Goal: Task Accomplishment & Management: Use online tool/utility

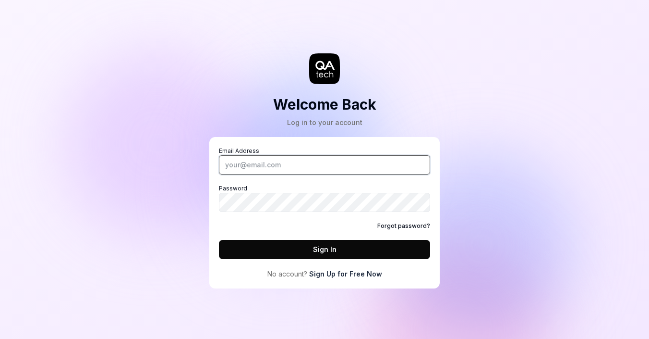
click at [245, 164] on input "Email Address" at bounding box center [324, 164] width 211 height 19
click at [230, 224] on div "Forgot password?" at bounding box center [324, 225] width 211 height 9
click at [325, 271] on link "Sign Up for Free Now" at bounding box center [345, 273] width 73 height 10
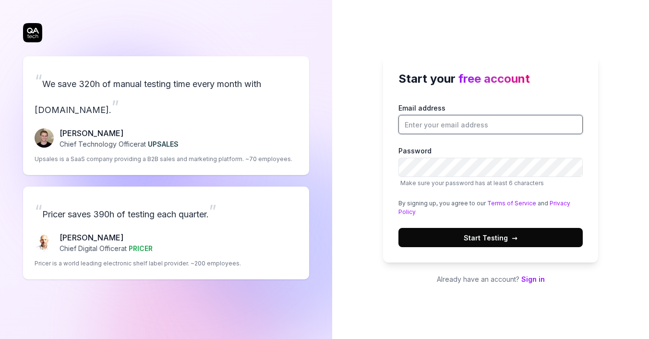
click at [455, 118] on input "Email address" at bounding box center [491, 124] width 184 height 19
type input "[EMAIL_ADDRESS][DOMAIN_NAME]"
click at [414, 236] on button "Start Testing →" at bounding box center [491, 237] width 184 height 19
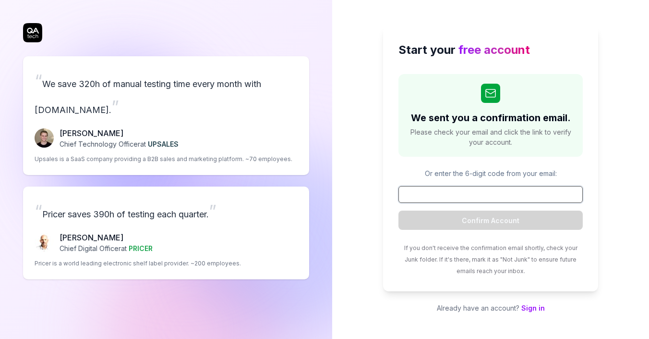
paste input "190549"
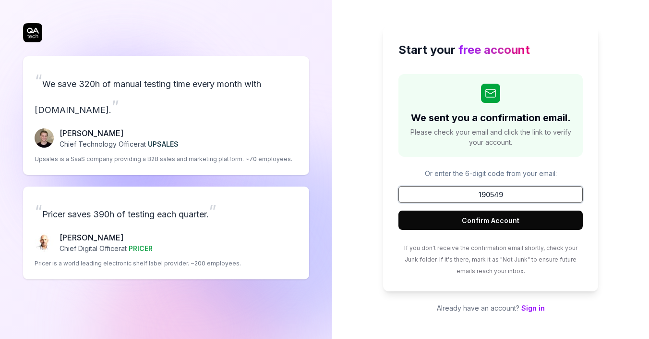
type input "190549"
click at [470, 222] on button "Confirm Account" at bounding box center [491, 219] width 184 height 19
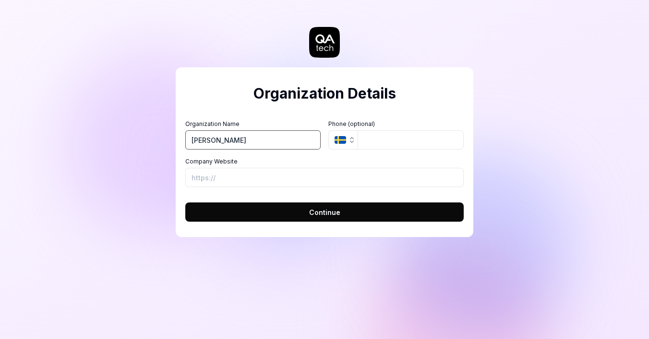
type input "[PERSON_NAME]"
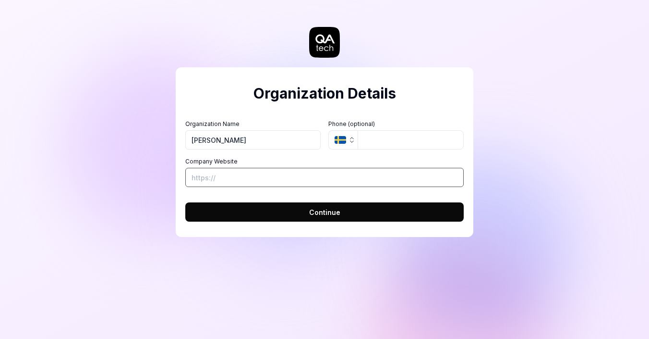
paste input "[URL][PERSON_NAME][DOMAIN_NAME]"
type input "[URL][PERSON_NAME][DOMAIN_NAME]"
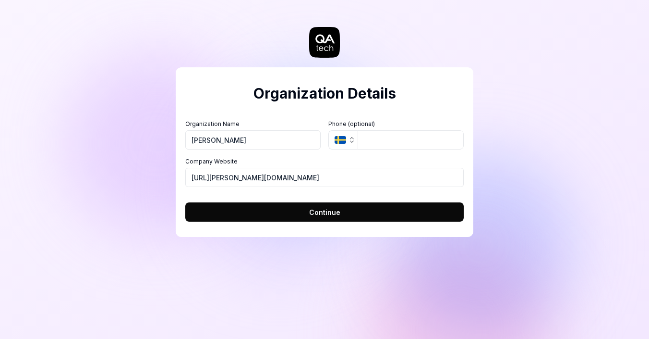
click at [283, 211] on button "Continue" at bounding box center [324, 211] width 279 height 19
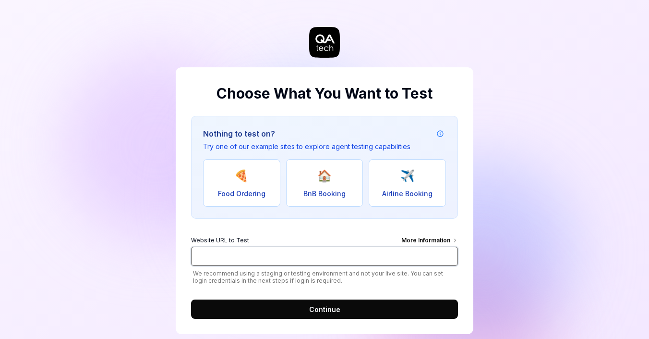
click at [301, 249] on input "Website URL to Test More Information" at bounding box center [324, 255] width 267 height 19
paste input "[URL][PERSON_NAME][DOMAIN_NAME]"
type input "[URL][PERSON_NAME][DOMAIN_NAME]"
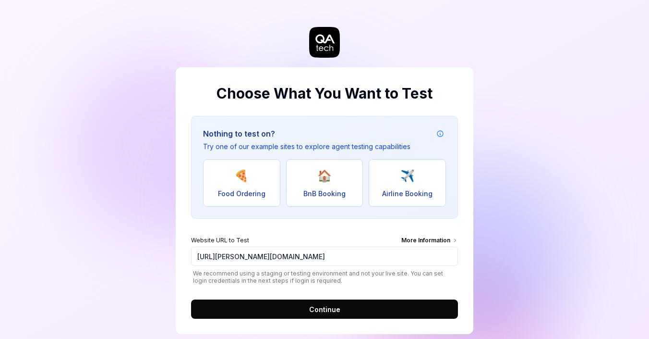
click at [321, 309] on span "Continue" at bounding box center [324, 309] width 31 height 10
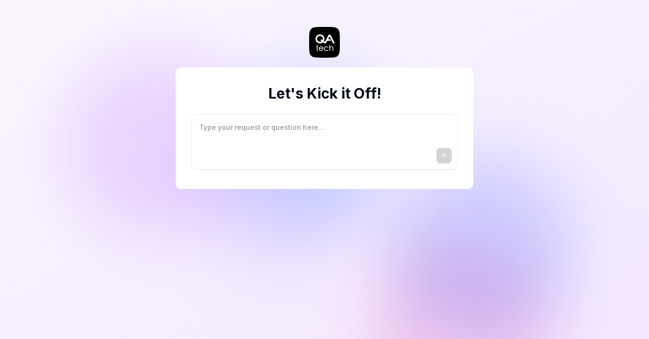
type textarea "*"
type textarea "I"
type textarea "*"
type textarea "I"
type textarea "*"
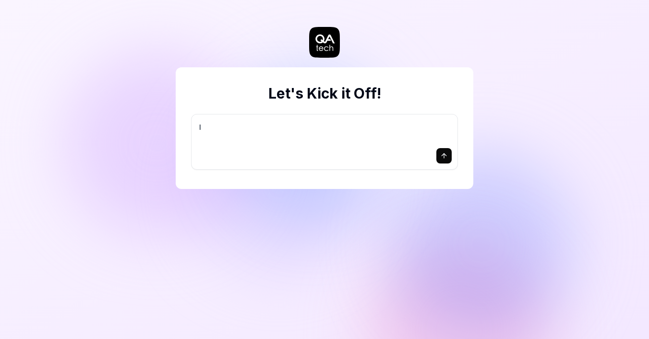
type textarea "I w"
type textarea "*"
type textarea "I wa"
type textarea "*"
type textarea "I wan"
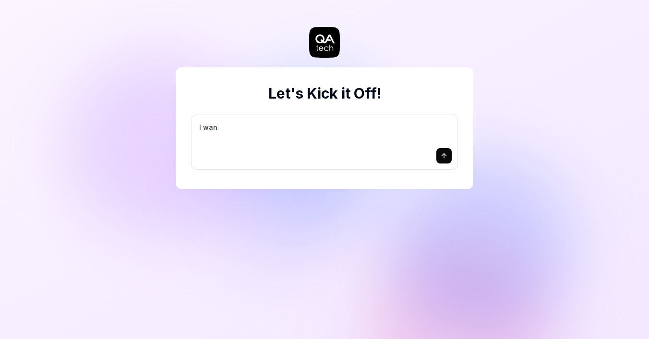
type textarea "*"
type textarea "I want"
type textarea "*"
type textarea "I want"
type textarea "*"
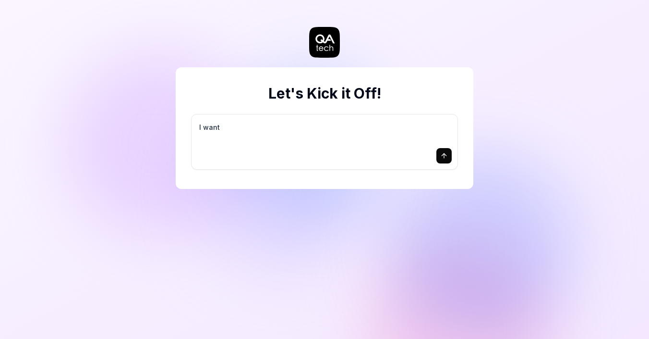
type textarea "I want a"
type textarea "*"
type textarea "I want a"
type textarea "*"
type textarea "I want a g"
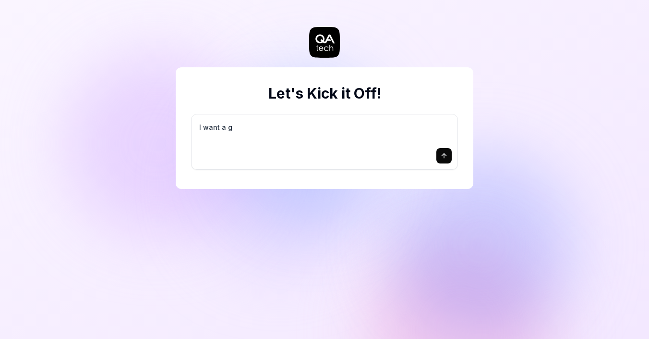
type textarea "*"
type textarea "I want a go"
type textarea "*"
type textarea "I want a goo"
type textarea "*"
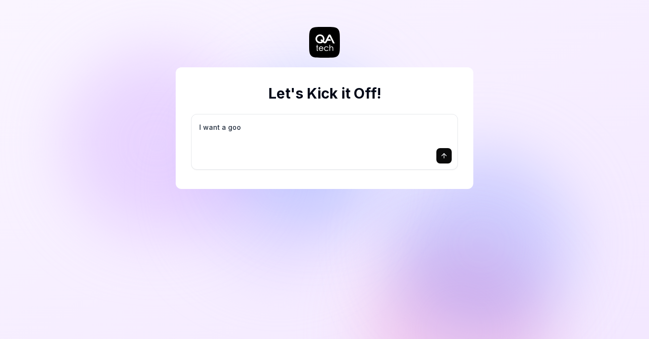
type textarea "I want a good"
type textarea "*"
type textarea "I want a good"
type textarea "*"
type textarea "I want a good t"
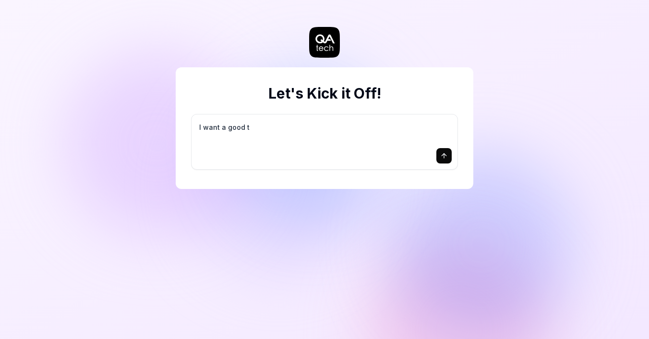
type textarea "*"
type textarea "I want a good te"
type textarea "*"
type textarea "I want a good tes"
type textarea "*"
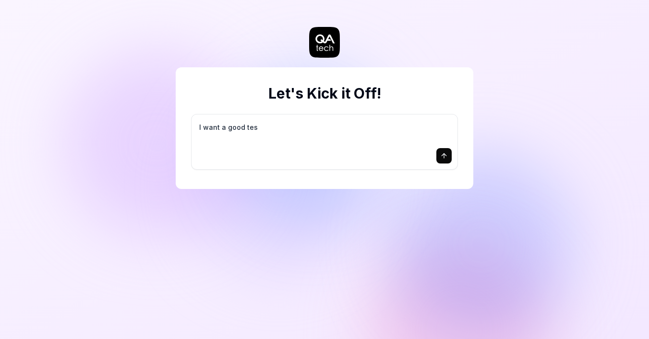
type textarea "I want a good test"
type textarea "*"
type textarea "I want a good test"
type textarea "*"
type textarea "I want a good test s"
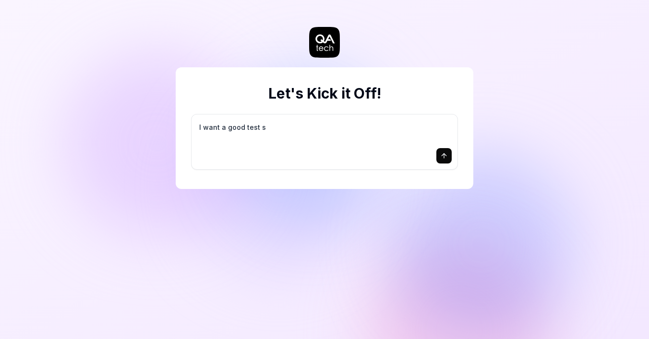
type textarea "*"
type textarea "I want a good test se"
type textarea "*"
type textarea "I want a good test set"
type textarea "*"
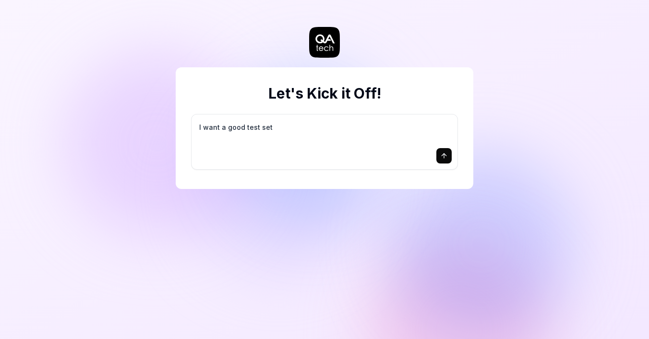
type textarea "I want a good test setu"
type textarea "*"
type textarea "I want a good test setup"
type textarea "*"
type textarea "I want a good test setup"
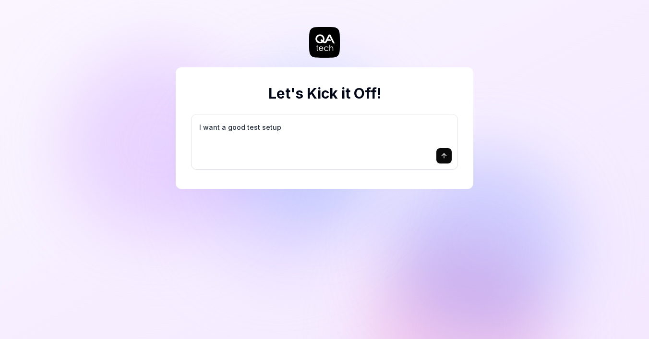
type textarea "*"
type textarea "I want a good test setup f"
type textarea "*"
type textarea "I want a good test setup fo"
type textarea "*"
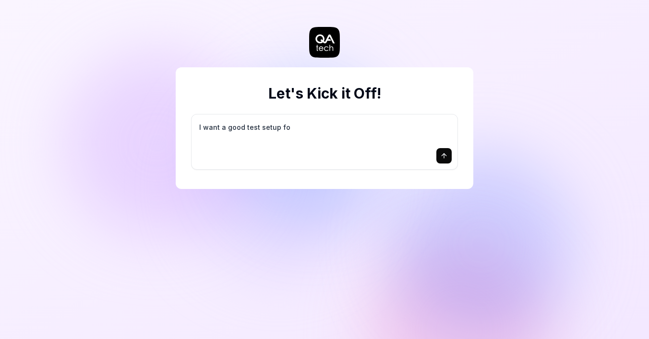
type textarea "I want a good test setup for"
type textarea "*"
type textarea "I want a good test setup for"
type textarea "*"
type textarea "I want a good test setup for m"
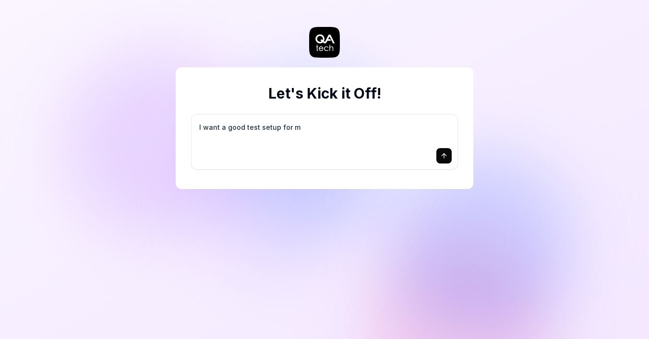
type textarea "*"
type textarea "I want a good test setup for my"
type textarea "*"
type textarea "I want a good test setup for my"
type textarea "*"
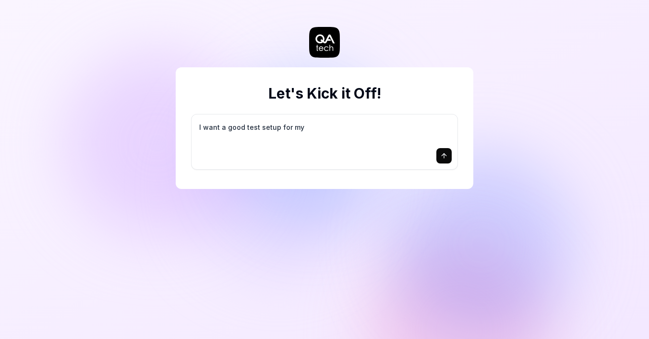
type textarea "I want a good test setup for my s"
type textarea "*"
type textarea "I want a good test setup for my si"
type textarea "*"
type textarea "I want a good test setup for my sit"
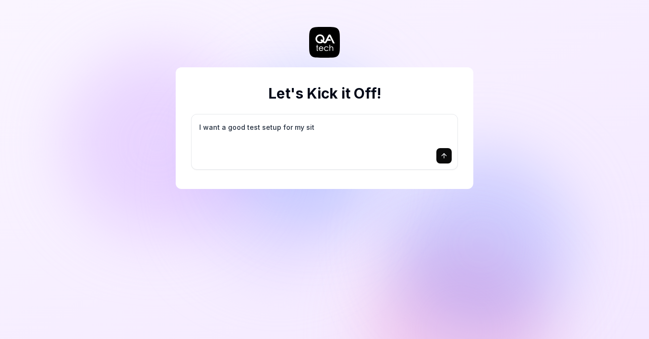
type textarea "*"
type textarea "I want a good test setup for my site"
type textarea "*"
type textarea "I want a good test setup for my site"
type textarea "*"
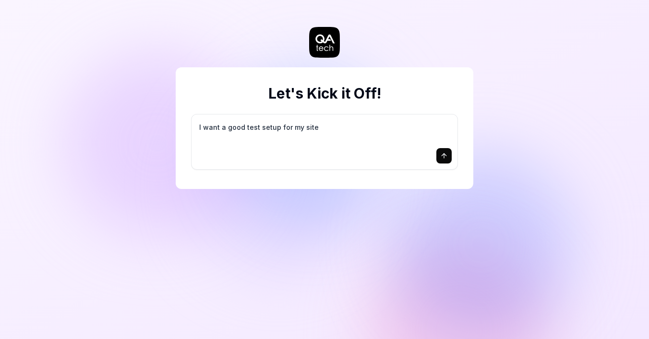
type textarea "I want a good test setup for my site -"
type textarea "*"
type textarea "I want a good test setup for my site -"
type textarea "*"
type textarea "I want a good test setup for my site - h"
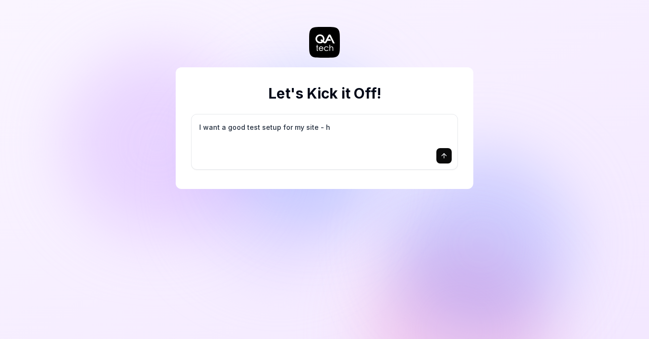
type textarea "*"
type textarea "I want a good test setup for my site - he"
type textarea "*"
type textarea "I want a good test setup for my site - hel"
type textarea "*"
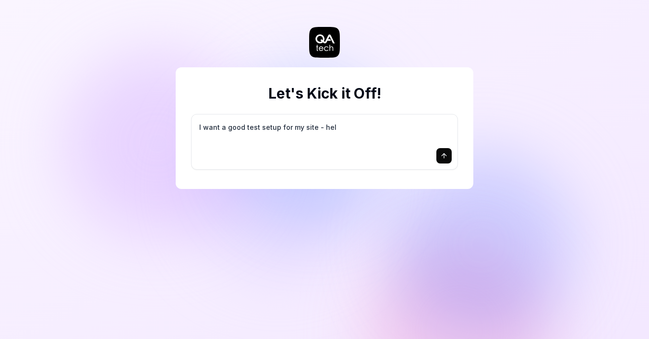
type textarea "I want a good test setup for my site - help"
type textarea "*"
type textarea "I want a good test setup for my site - help"
type textarea "*"
type textarea "I want a good test setup for my site - help m"
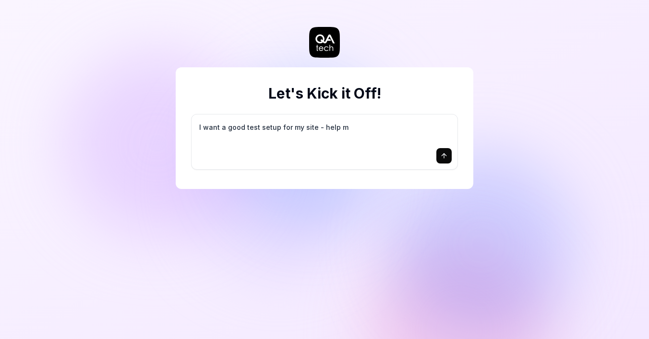
type textarea "*"
type textarea "I want a good test setup for my site - help me"
type textarea "*"
type textarea "I want a good test setup for my site - help me"
type textarea "*"
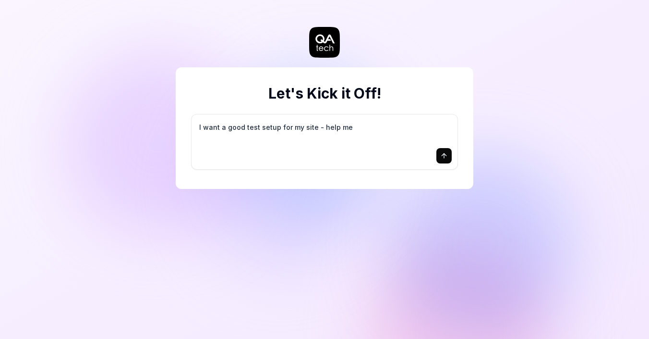
type textarea "I want a good test setup for my site - help me c"
type textarea "*"
type textarea "I want a good test setup for my site - help me cr"
type textarea "*"
type textarea "I want a good test setup for my site - help me cre"
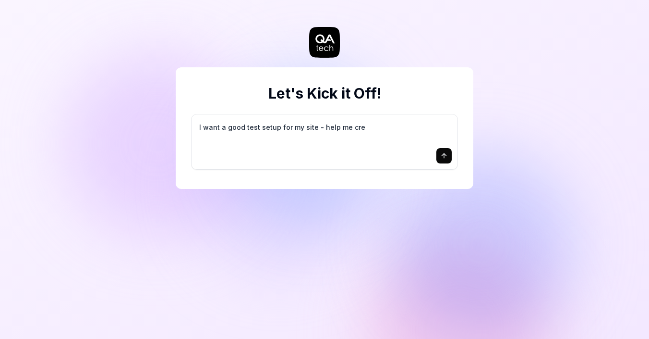
type textarea "*"
type textarea "I want a good test setup for my site - help me crea"
type textarea "*"
type textarea "I want a good test setup for my site - help me creat"
type textarea "*"
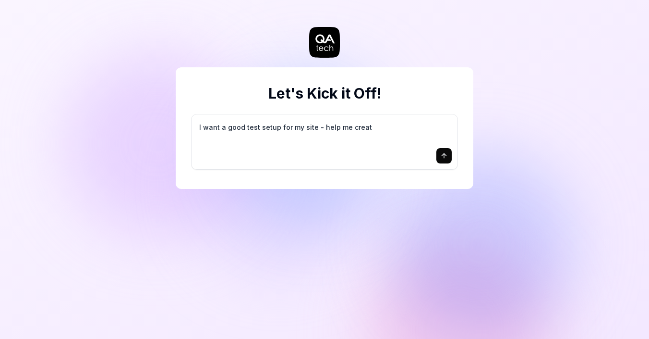
type textarea "I want a good test setup for my site - help me create"
type textarea "*"
type textarea "I want a good test setup for my site - help me create"
type textarea "*"
type textarea "I want a good test setup for my site - help me create t"
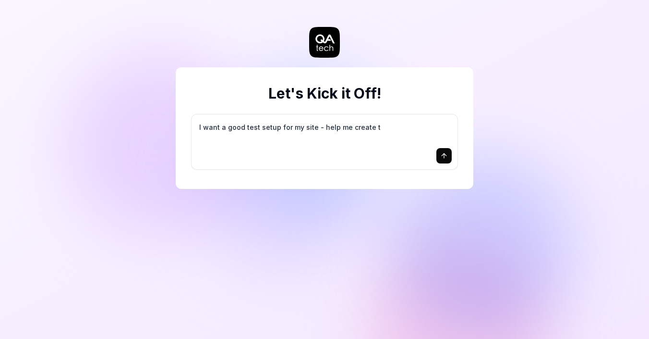
type textarea "*"
type textarea "I want a good test setup for my site - help me create th"
type textarea "*"
type textarea "I want a good test setup for my site - help me create the"
type textarea "*"
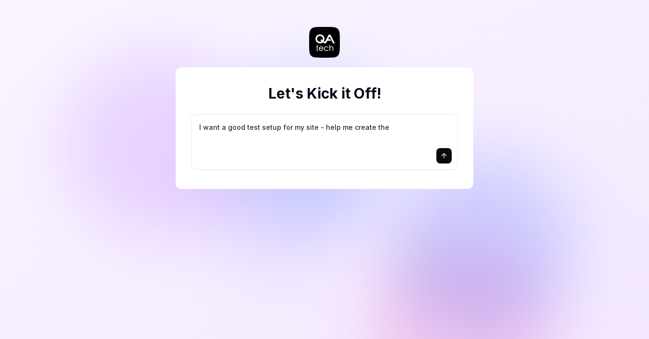
type textarea "I want a good test setup for my site - help me create the"
type textarea "*"
type textarea "I want a good test setup for my site - help me create the f"
type textarea "*"
type textarea "I want a good test setup for my site - help me create the fi"
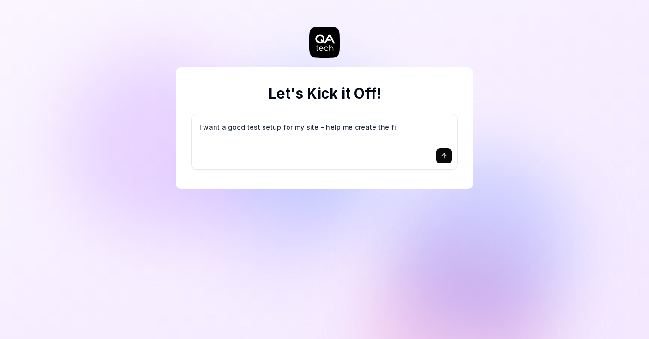
type textarea "*"
type textarea "I want a good test setup for my site - help me create the fir"
type textarea "*"
type textarea "I want a good test setup for my site - help me create the firs"
type textarea "*"
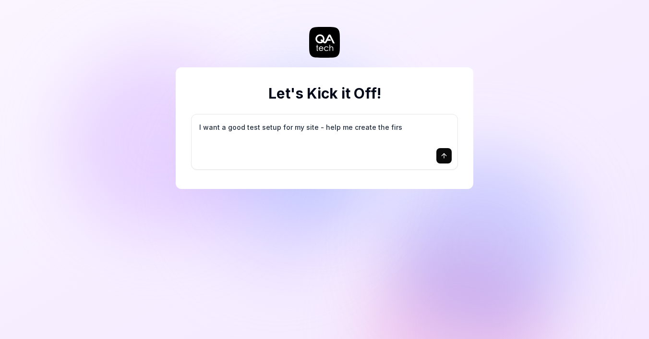
type textarea "I want a good test setup for my site - help me create the first"
type textarea "*"
type textarea "I want a good test setup for my site - help me create the first"
type textarea "*"
type textarea "I want a good test setup for my site - help me create the first 3"
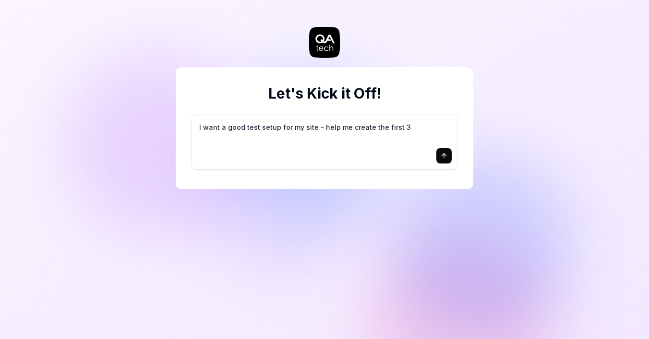
type textarea "*"
type textarea "I want a good test setup for my site - help me create the first 3-"
type textarea "*"
type textarea "I want a good test setup for my site - help me create the first 3-5"
type textarea "*"
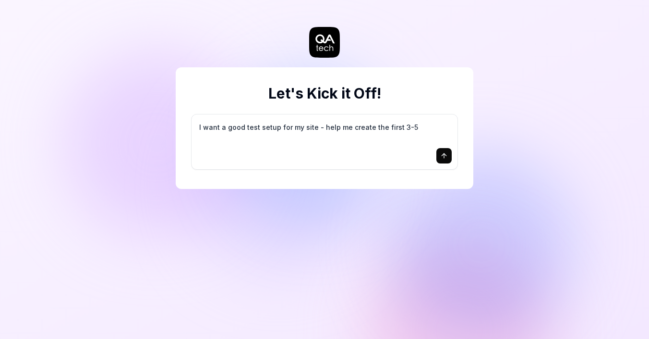
type textarea "I want a good test setup for my site - help me create the first 3-5"
type textarea "*"
type textarea "I want a good test setup for my site - help me create the first 3-5 t"
type textarea "*"
type textarea "I want a good test setup for my site - help me create the first 3-5 te"
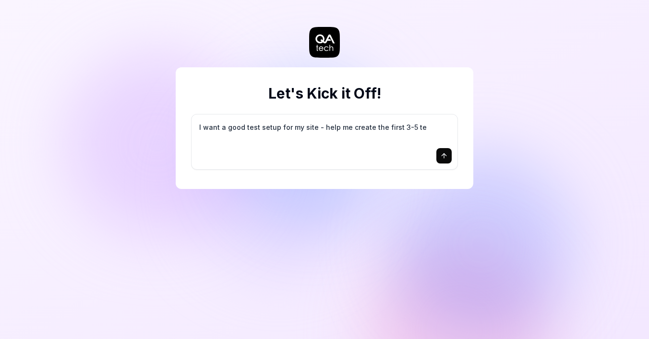
type textarea "*"
type textarea "I want a good test setup for my site - help me create the first 3-5 tes"
type textarea "*"
type textarea "I want a good test setup for my site - help me create the first 3-5 test"
type textarea "*"
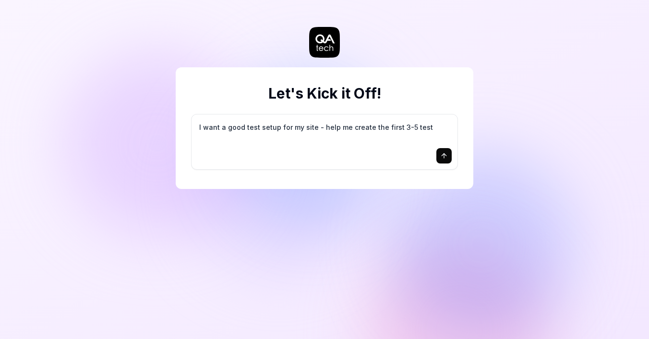
type textarea "I want a good test setup for my site - help me create the first 3-5 test"
type textarea "*"
type textarea "I want a good test setup for my site - help me create the first 3-5 test c"
type textarea "*"
type textarea "I want a good test setup for my site - help me create the first 3-5 test ca"
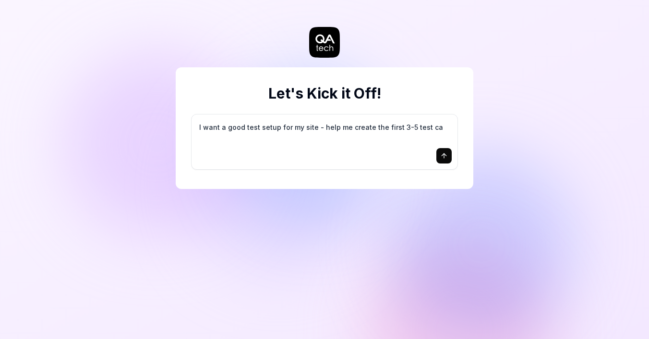
type textarea "*"
type textarea "I want a good test setup for my site - help me create the first 3-5 test cas"
type textarea "*"
type textarea "I want a good test setup for my site - help me create the first 3-5 test case"
type textarea "*"
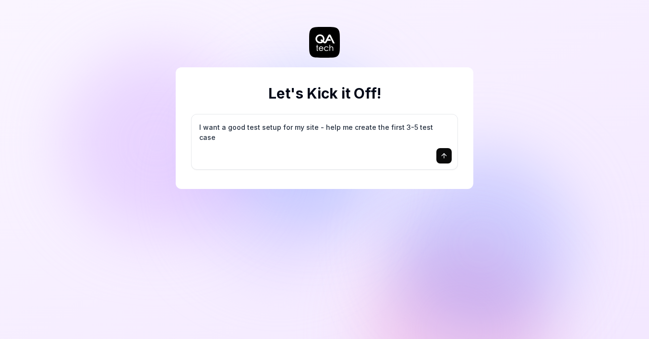
type textarea "I want a good test setup for my site - help me create the first 3-5 test cases"
click at [442, 153] on icon "submit" at bounding box center [444, 156] width 8 height 8
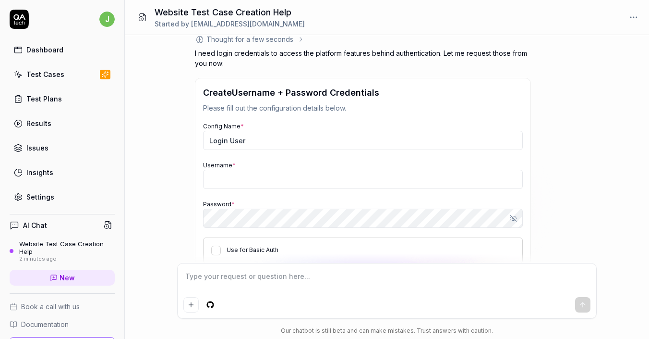
scroll to position [179, 0]
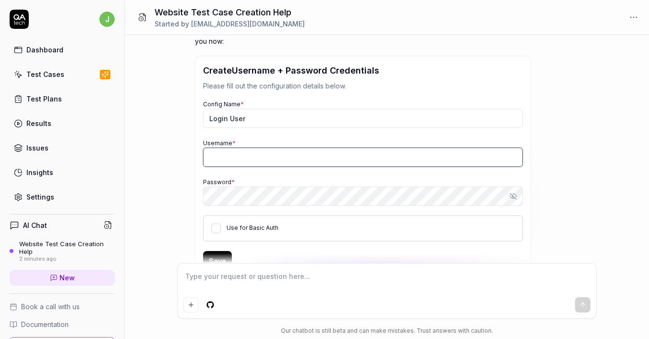
type textarea "*"
click at [230, 163] on input "Username *" at bounding box center [363, 156] width 320 height 19
type input "[EMAIL_ADDRESS][DOMAIN_NAME]"
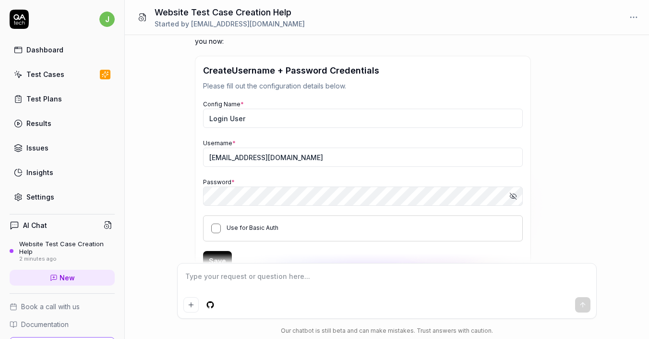
click at [213, 223] on button "Use for Basic Auth" at bounding box center [216, 228] width 10 height 10
click at [214, 255] on button "Save" at bounding box center [217, 260] width 29 height 19
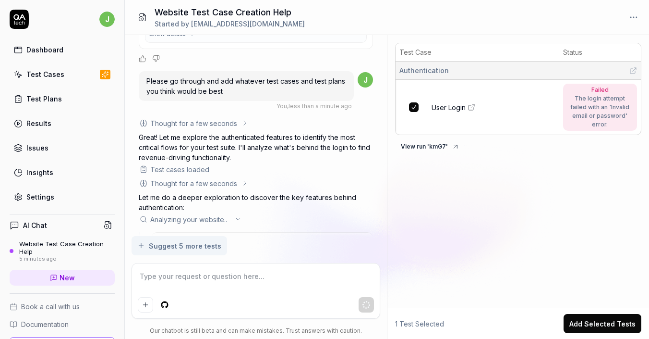
scroll to position [541, 0]
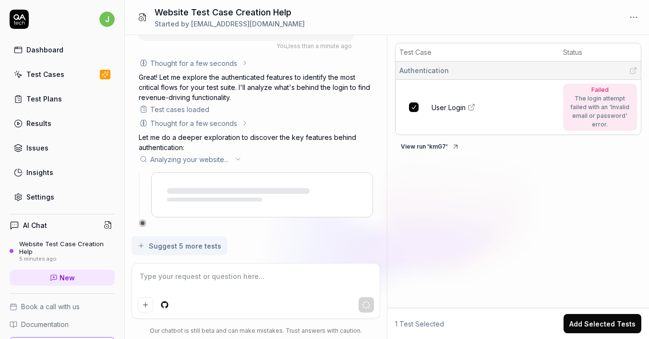
type textarea "*"
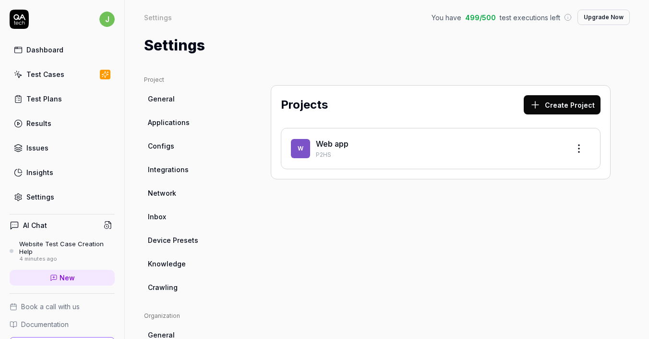
click at [64, 76] on link "Test Cases" at bounding box center [62, 74] width 105 height 19
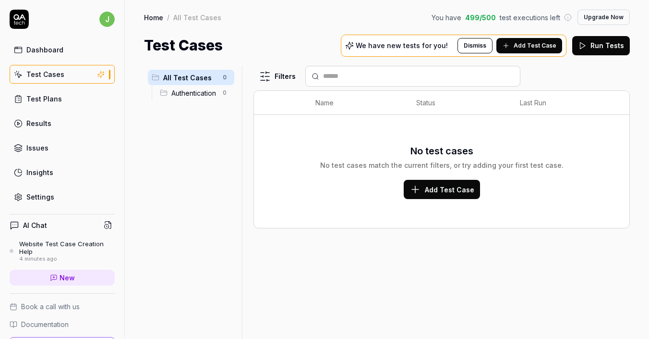
click at [68, 249] on div "Website Test Case Creation Help" at bounding box center [67, 248] width 96 height 16
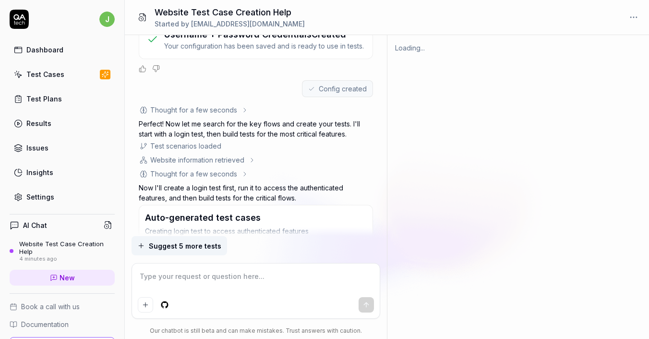
click at [222, 284] on textarea at bounding box center [256, 281] width 237 height 24
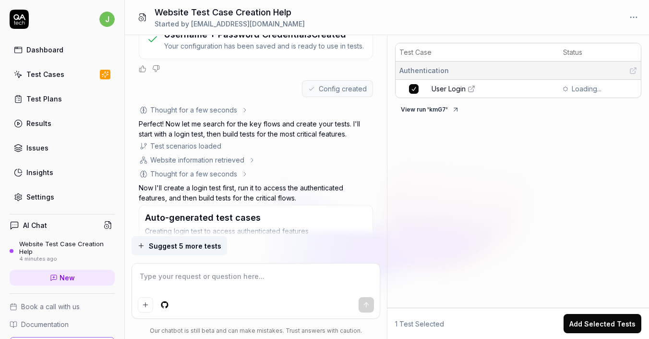
scroll to position [317, 0]
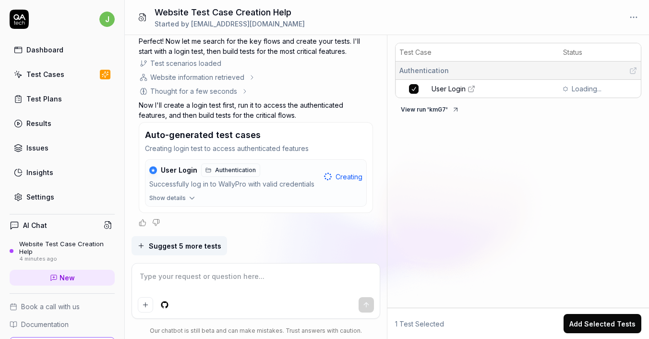
click at [208, 281] on textarea at bounding box center [256, 281] width 237 height 24
type textarea "*"
type textarea "P"
type textarea "*"
type textarea "Ple"
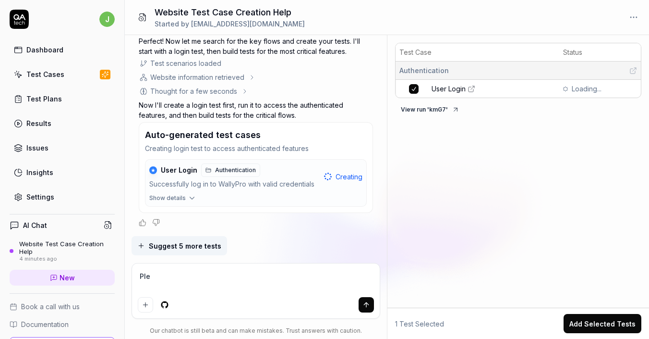
type textarea "*"
type textarea "Plea"
type textarea "*"
type textarea "Pleas"
type textarea "*"
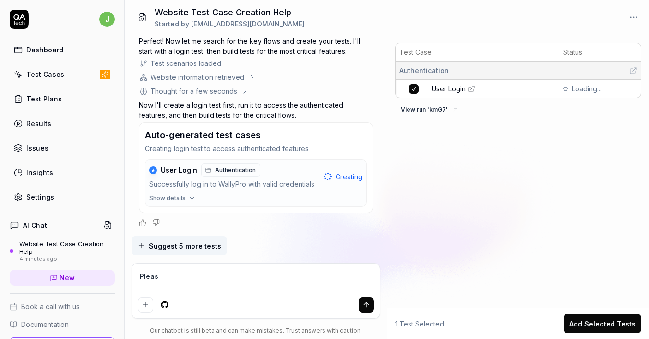
type textarea "Please"
type textarea "*"
type textarea "Please"
type textarea "*"
type textarea "Please g"
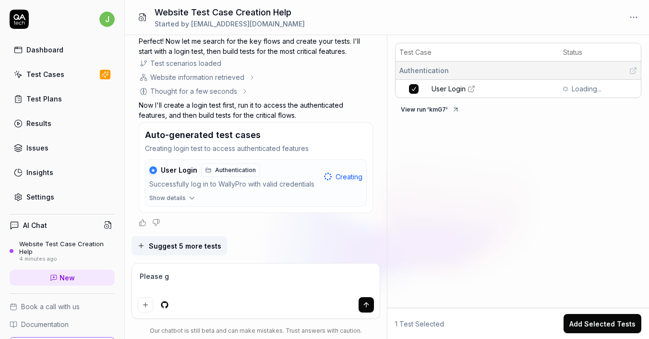
type textarea "*"
type textarea "Please go"
type textarea "*"
type textarea "Please go"
type textarea "*"
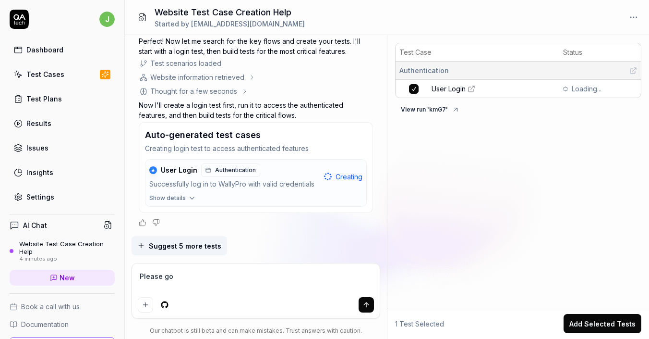
type textarea "Please go t"
type textarea "*"
type textarea "Please go th"
type textarea "*"
type textarea "Please go thr"
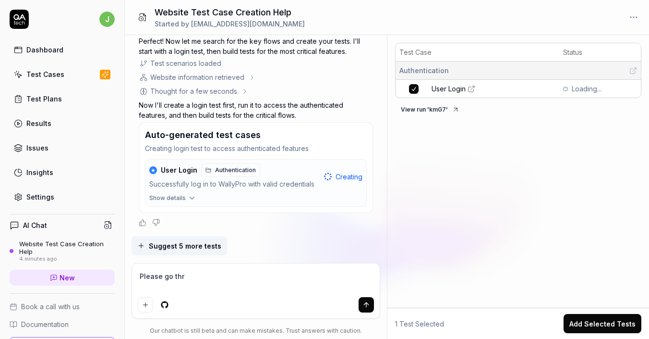
type textarea "*"
type textarea "Please go thro"
type textarea "*"
type textarea "Please go throu"
type textarea "*"
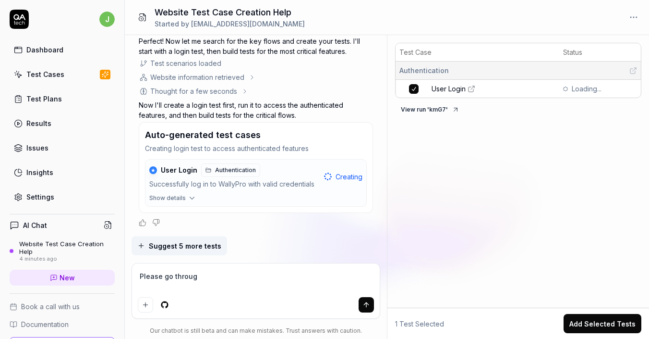
type textarea "Please go through"
type textarea "*"
type textarea "Please go through a"
type textarea "*"
type textarea "Please go through ad"
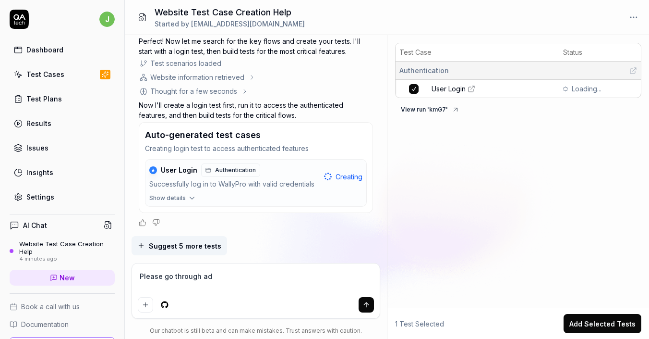
type textarea "*"
type textarea "Please go through add"
type textarea "*"
type textarea "Please go through ad"
type textarea "*"
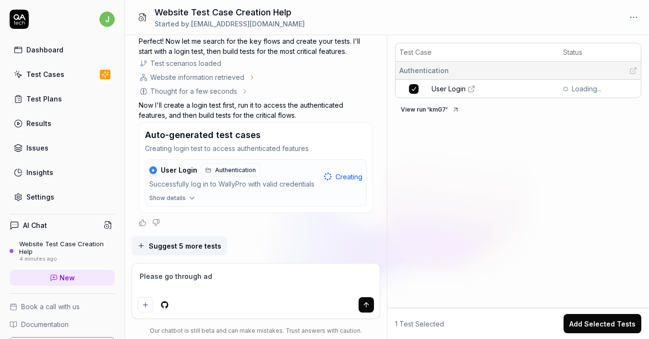
type textarea "Please go through a"
type textarea "*"
type textarea "Please go through an"
type textarea "*"
type textarea "Please go through and"
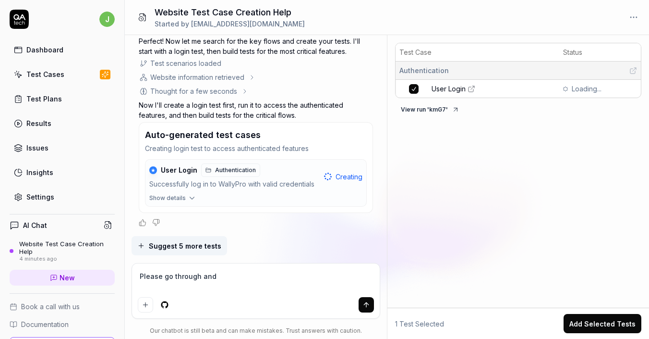
type textarea "*"
type textarea "Please go through and"
type textarea "*"
type textarea "Please go through and a"
type textarea "*"
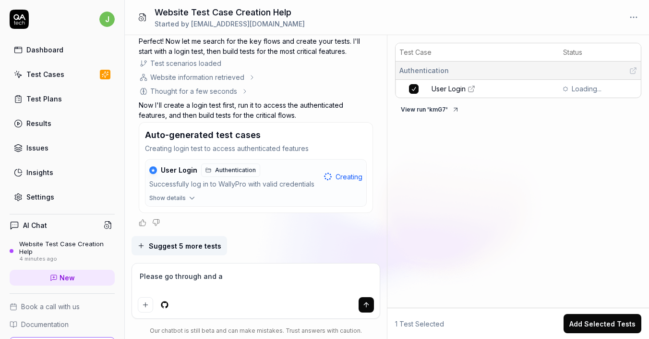
type textarea "Please go through and ad"
type textarea "*"
type textarea "Please go through and add"
type textarea "*"
type textarea "Please go through and add"
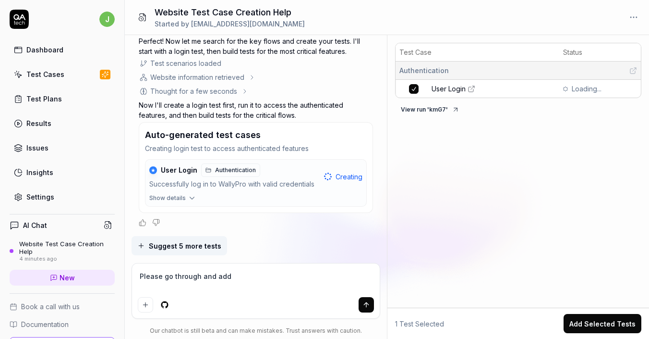
type textarea "*"
type textarea "Please go through and add w"
type textarea "*"
type textarea "Please go through and add wha"
type textarea "*"
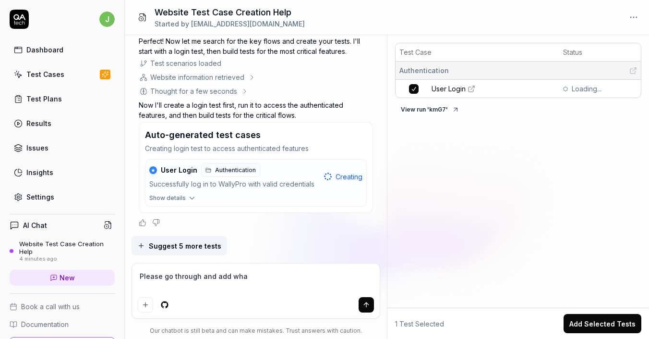
type textarea "Please go through and add what"
type textarea "*"
type textarea "Please go through and add whate"
type textarea "*"
type textarea "Please go through and add whatev"
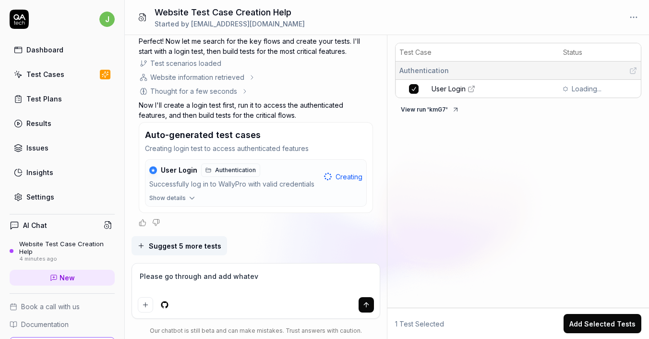
type textarea "*"
type textarea "Please go through and add whateve"
type textarea "*"
type textarea "Please go through and add whatever"
type textarea "*"
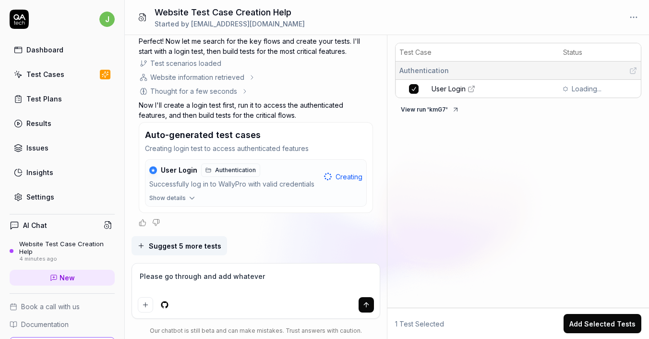
type textarea "Please go through and add whatever"
type textarea "*"
type textarea "Please go through and add whatever t"
type textarea "*"
type textarea "Please go through and add whatever te"
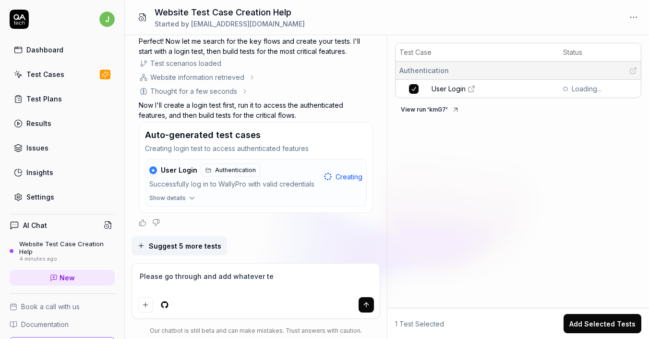
type textarea "*"
type textarea "Please go through and add whatever tes"
type textarea "*"
type textarea "Please go through and add whatever test"
type textarea "*"
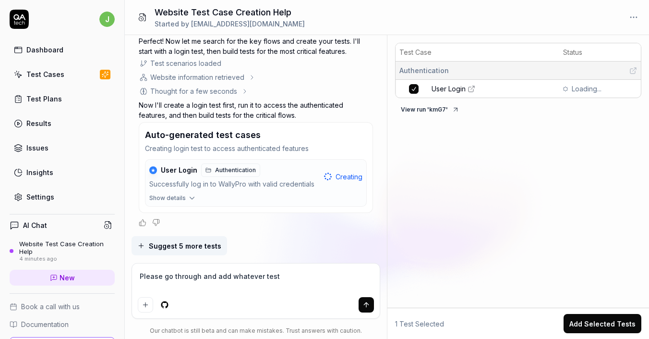
type textarea "Please go through and add whatever test"
type textarea "*"
type textarea "Please go through and add whatever test c"
type textarea "*"
type textarea "Please go through and add whatever test ca"
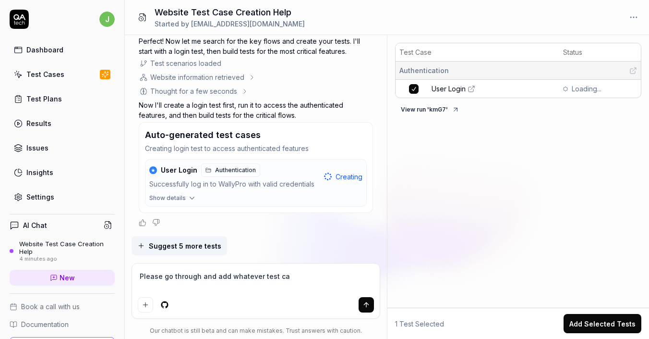
type textarea "*"
type textarea "Please go through and add whatever test cas"
type textarea "*"
type textarea "Please go through and add whatever test case"
type textarea "*"
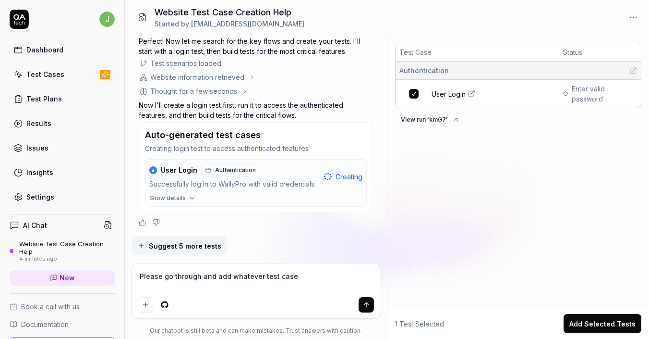
type textarea "Please go through and add whatever test cases"
type textarea "*"
type textarea "Please go through and add whatever test cases"
type textarea "*"
type textarea "Please go through and add whatever test cases a"
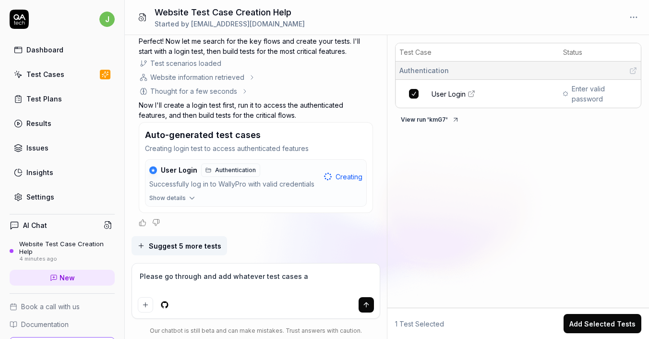
type textarea "*"
type textarea "Please go through and add whatever test cases an"
type textarea "*"
type textarea "Please go through and add whatever test cases and"
type textarea "*"
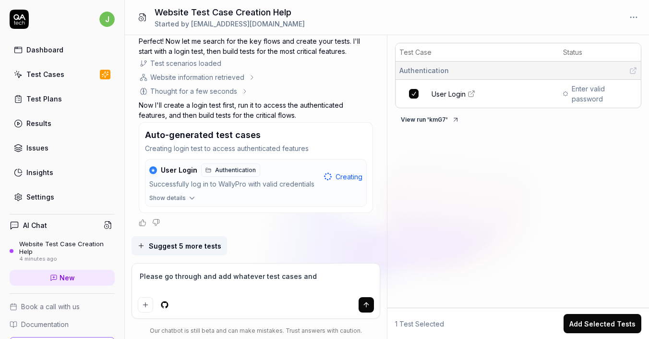
type textarea "Please go through and add whatever test cases and t"
type textarea "*"
type textarea "Please go through and add whatever test cases and te"
type textarea "*"
type textarea "Please go through and add whatever test cases and tes"
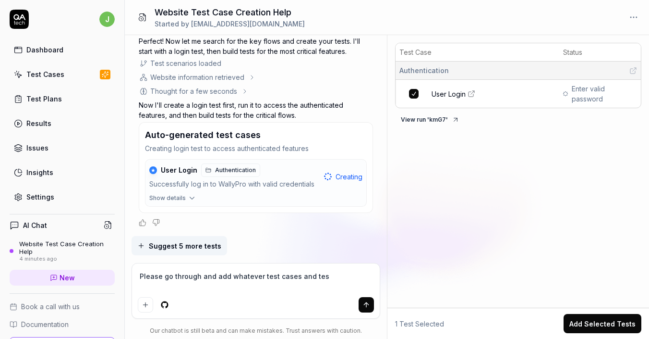
type textarea "*"
type textarea "Please go through and add whatever test cases and test"
type textarea "*"
type textarea "Please go through and add whatever test cases and test"
type textarea "*"
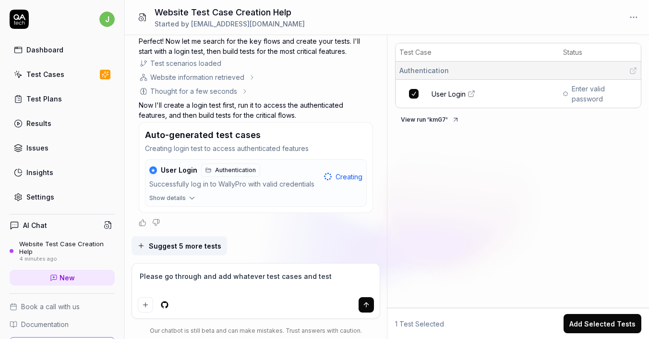
type textarea "Please go through and add whatever test cases and test p"
type textarea "*"
type textarea "Please go through and add whatever test cases and test pl"
type textarea "*"
type textarea "Please go through and add whatever test cases and test pla"
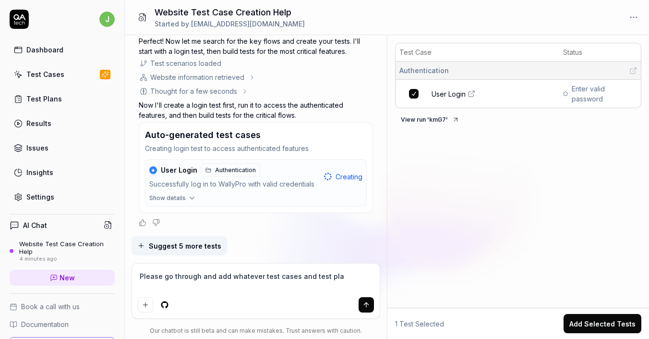
type textarea "*"
type textarea "Please go through and add whatever test cases and test plan"
type textarea "*"
type textarea "Please go through and add whatever test cases and test plans"
type textarea "*"
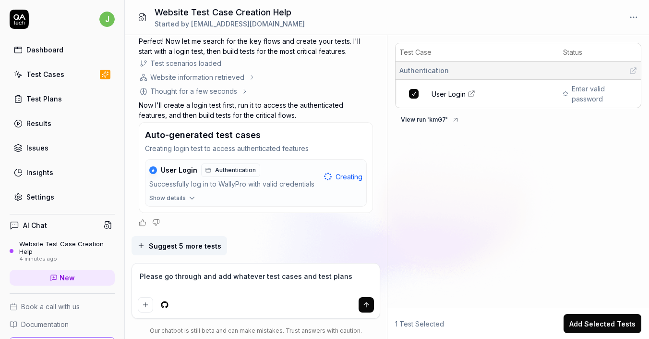
type textarea "Please go through and add whatever test cases and test plans"
type textarea "*"
type textarea "Please go through and add whatever test cases and test plans yo"
type textarea "*"
type textarea "Please go through and add whatever test cases and test plans you"
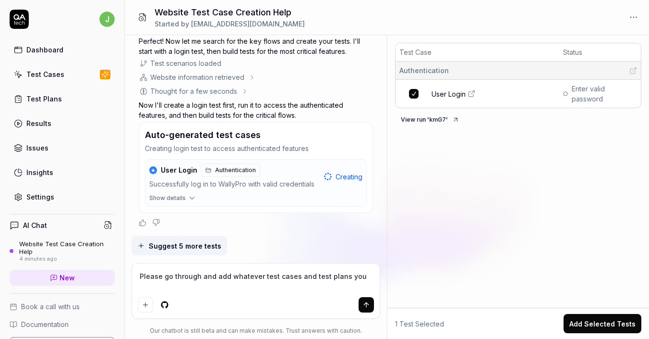
type textarea "*"
type textarea "Please go through and add whatever test cases and test plans you"
type textarea "*"
type textarea "Please go through and add whatever test cases and test plans you th"
type textarea "*"
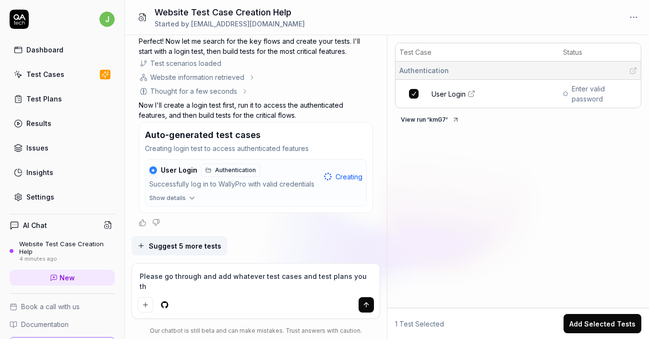
type textarea "Please go through and add whatever test cases and test plans you thi"
type textarea "*"
type textarea "Please go through and add whatever test cases and test plans you thin"
type textarea "*"
type textarea "Please go through and add whatever test cases and test plans you think"
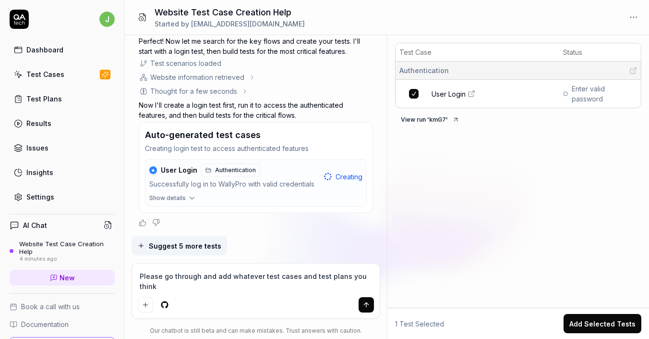
type textarea "*"
type textarea "Please go through and add whatever test cases and test plans you think w"
type textarea "*"
type textarea "Please go through and add whatever test cases and test plans you think wo"
type textarea "*"
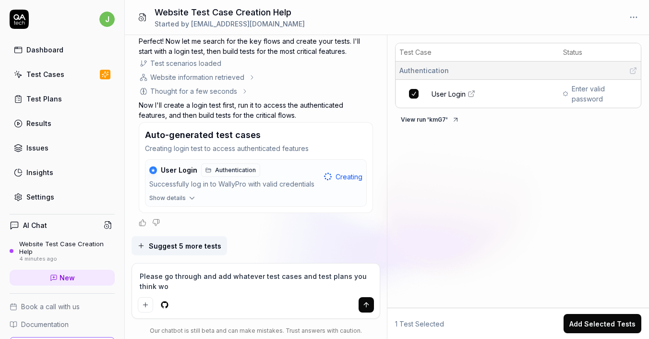
type textarea "Please go through and add whatever test cases and test plans you think wou"
type textarea "*"
type textarea "Please go through and add whatever test cases and test plans you think woul"
type textarea "*"
type textarea "Please go through and add whatever test cases and test plans you think would"
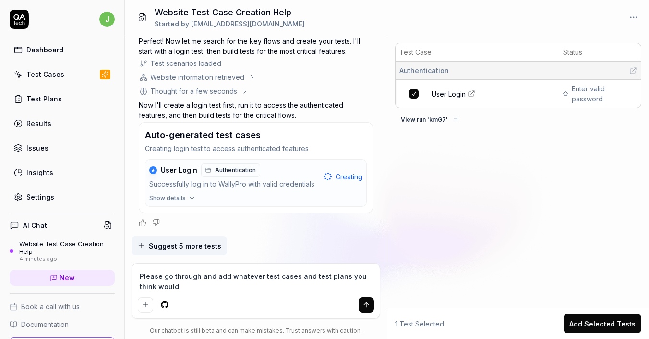
type textarea "*"
type textarea "Please go through and add whatever test cases and test plans you think would"
type textarea "*"
type textarea "Please go through and add whatever test cases and test plans you think would b"
type textarea "*"
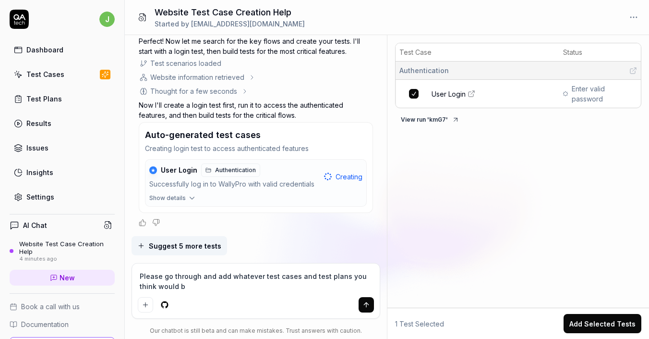
type textarea "Please go through and add whatever test cases and test plans you think would be"
type textarea "*"
type textarea "Please go through and add whatever test cases and test plans you think would be"
type textarea "*"
type textarea "Please go through and add whatever test cases and test plans you think would be…"
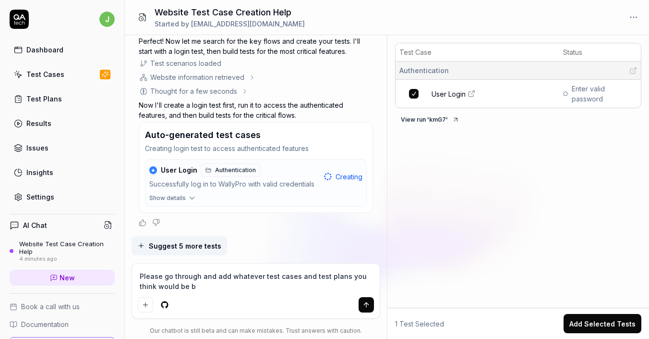
type textarea "*"
type textarea "Please go through and add whatever test cases and test plans you think would be…"
type textarea "*"
type textarea "Please go through and add whatever test cases and test plans you think would be…"
type textarea "*"
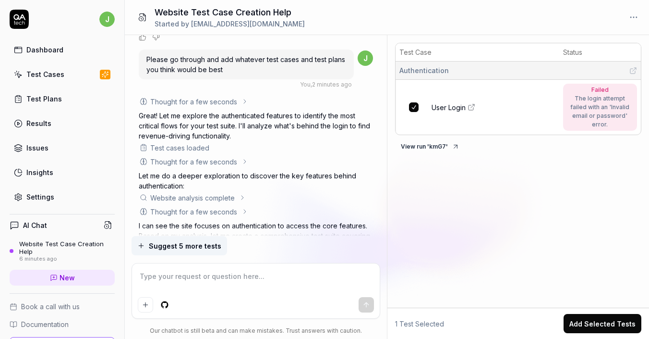
scroll to position [827, 0]
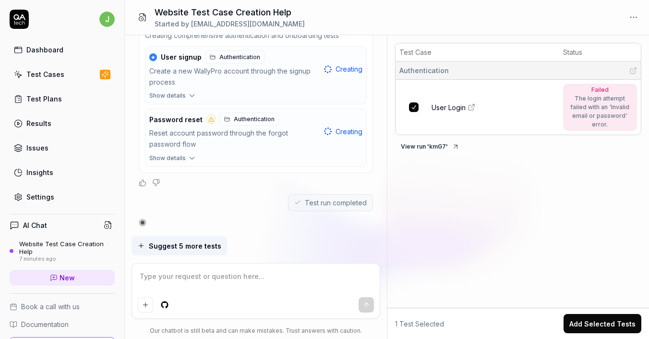
click at [194, 272] on textarea at bounding box center [256, 281] width 237 height 24
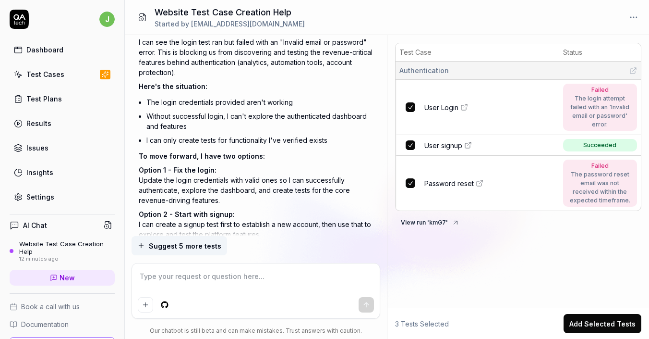
scroll to position [1200, 0]
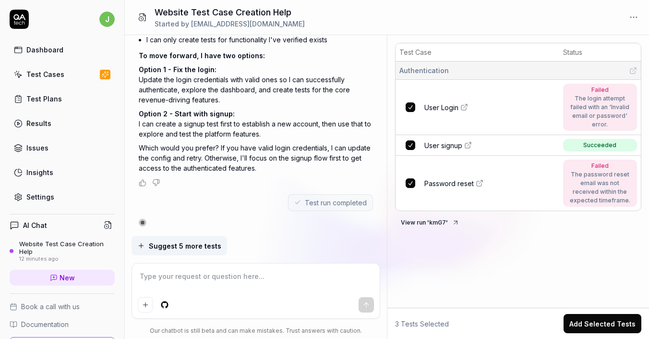
click at [220, 277] on textarea at bounding box center [256, 281] width 237 height 24
type textarea "*"
type textarea "A"
type textarea "*"
type textarea "Ad"
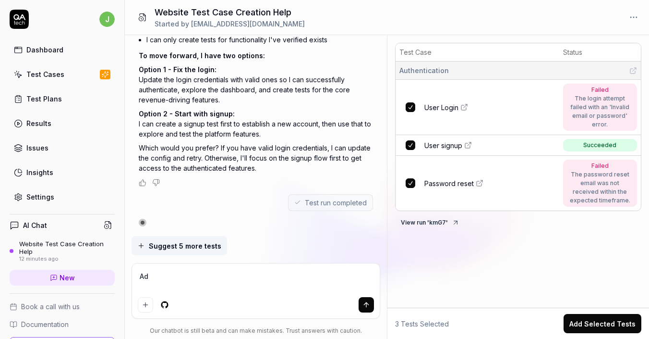
type textarea "*"
type textarea "Add"
type textarea "*"
type textarea "Add"
type textarea "*"
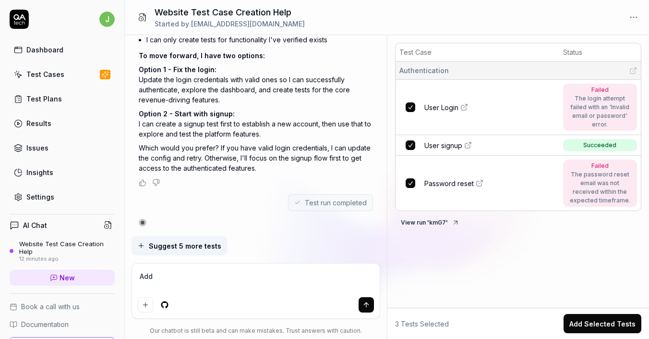
type textarea "Add a"
type textarea "*"
type textarea "Add al"
type textarea "*"
type textarea "Add all"
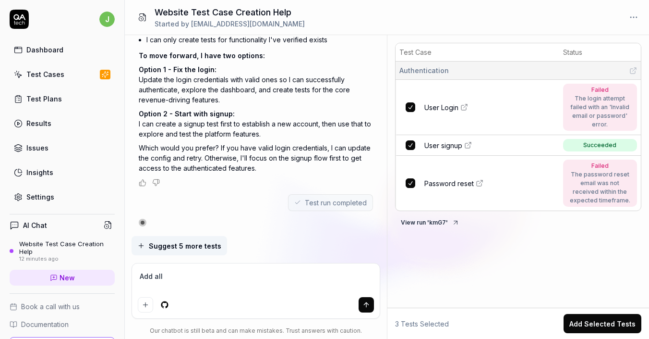
type textarea "*"
type textarea "Add all"
type textarea "*"
type textarea "Add all t"
type textarea "*"
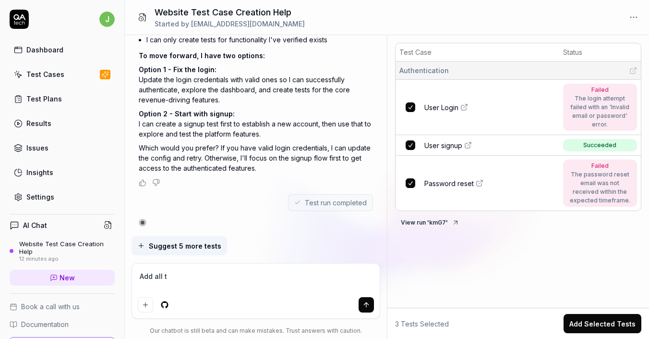
type textarea "Add all th"
type textarea "*"
type textarea "Add all the"
type textarea "*"
type textarea "Add all the"
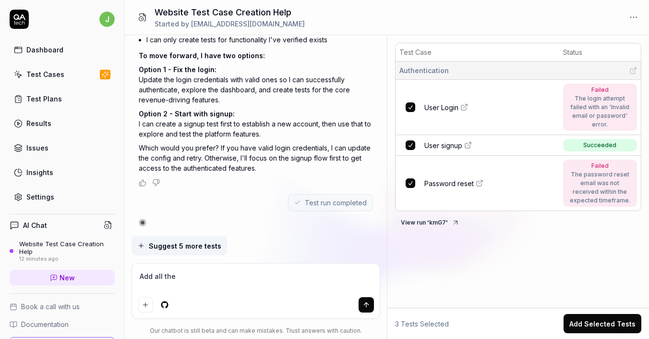
type textarea "*"
type textarea "Add all the t"
type textarea "*"
type textarea "Add all the te"
type textarea "*"
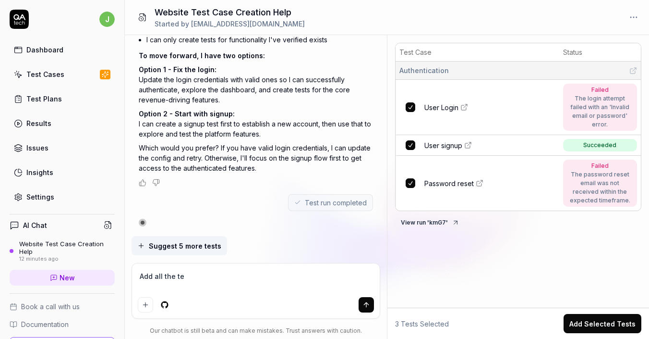
type textarea "Add all the tes"
type textarea "*"
type textarea "Add all the test"
type textarea "*"
type textarea "Add all the test"
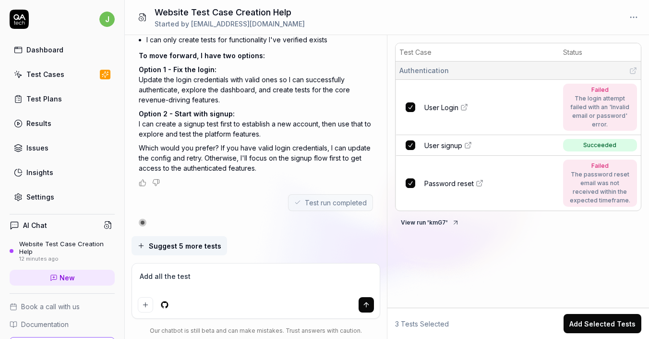
type textarea "*"
type textarea "Add all the test c"
type textarea "*"
type textarea "Add all the test cas"
type textarea "*"
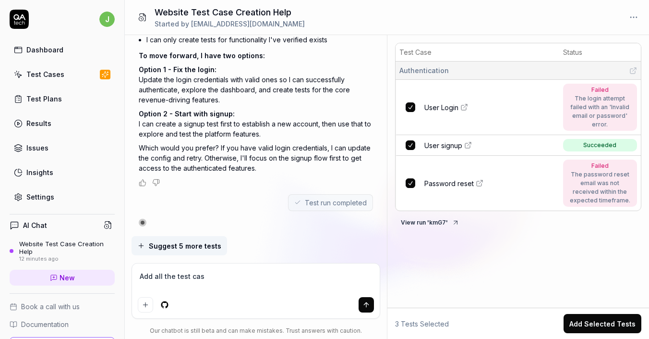
type textarea "Add all the test case"
click at [106, 74] on icon at bounding box center [105, 74] width 6 height 6
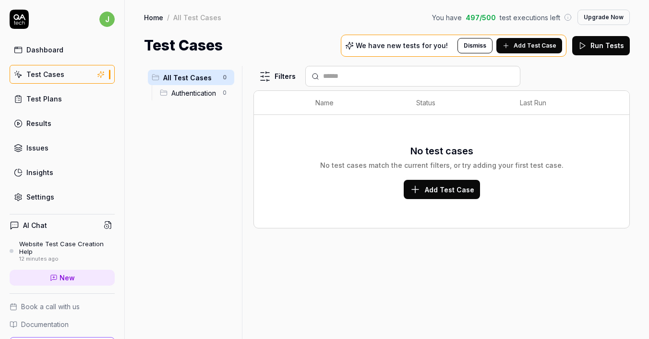
click at [538, 47] on span "Add Test Case" at bounding box center [535, 45] width 43 height 9
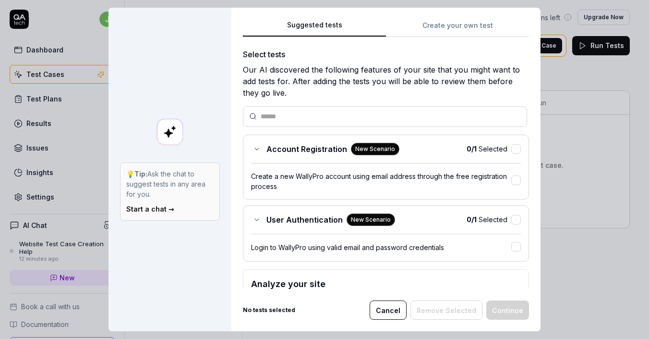
scroll to position [63, 0]
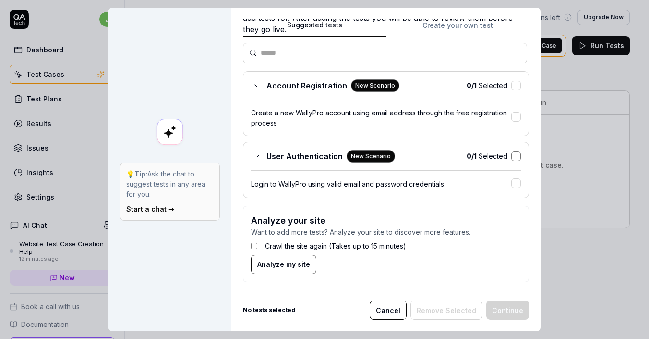
click at [514, 154] on button "button" at bounding box center [517, 156] width 10 height 10
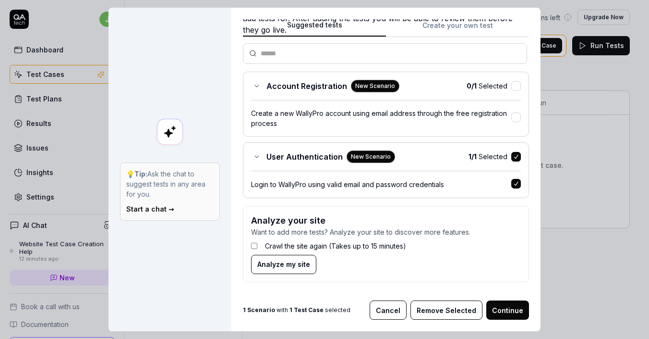
click at [515, 81] on div "0 / 1 Selected" at bounding box center [494, 86] width 54 height 10
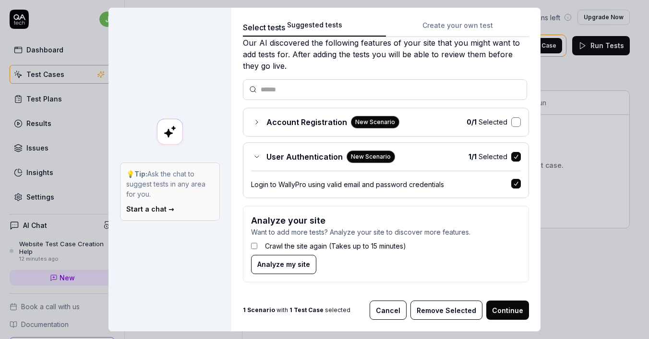
click at [517, 119] on button "button" at bounding box center [517, 122] width 10 height 10
click at [505, 307] on button "Continue" at bounding box center [508, 309] width 43 height 19
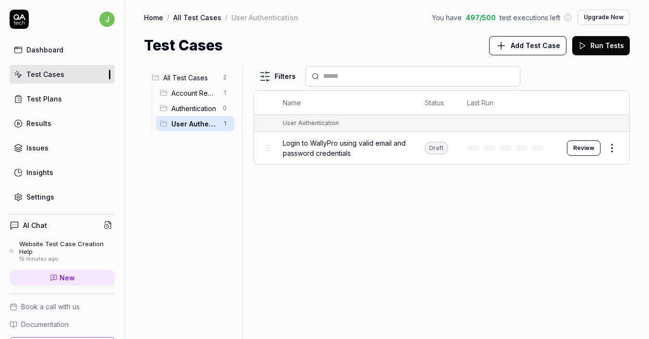
click at [578, 146] on button "Review" at bounding box center [584, 147] width 34 height 15
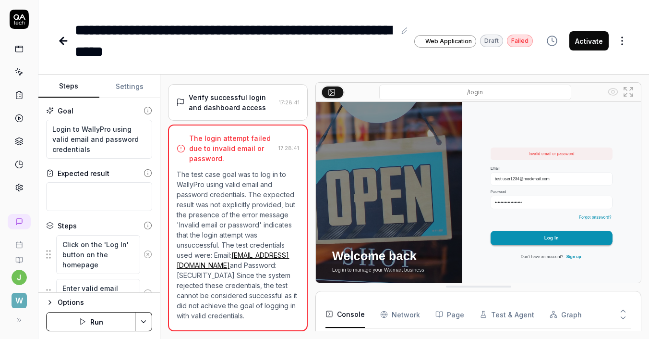
scroll to position [59, 0]
click at [141, 316] on html "**********" at bounding box center [324, 169] width 649 height 339
click at [20, 186] on icon at bounding box center [19, 187] width 9 height 9
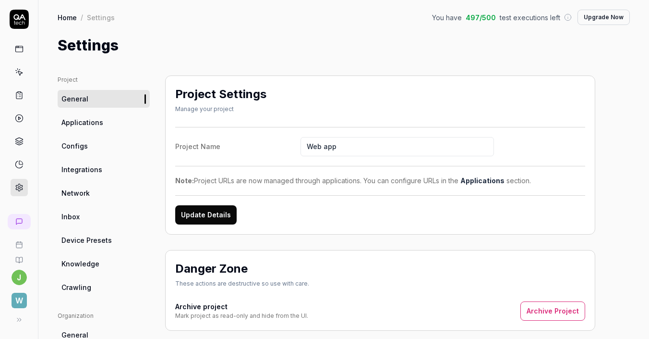
click at [90, 124] on span "Applications" at bounding box center [82, 122] width 42 height 10
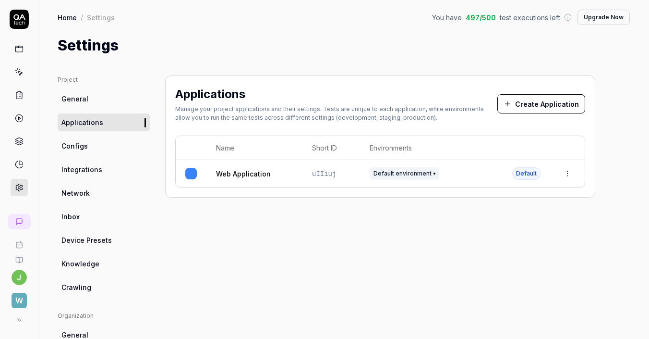
click at [94, 147] on link "Configs" at bounding box center [104, 146] width 92 height 18
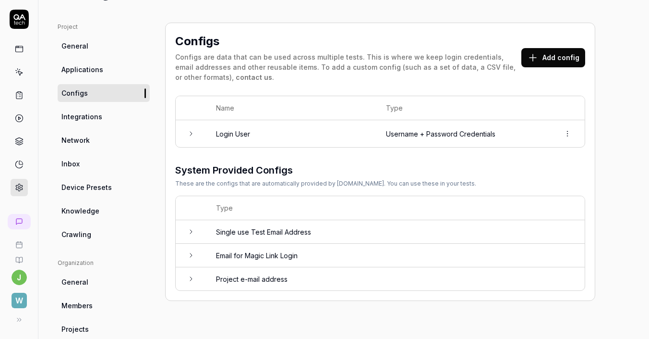
scroll to position [67, 0]
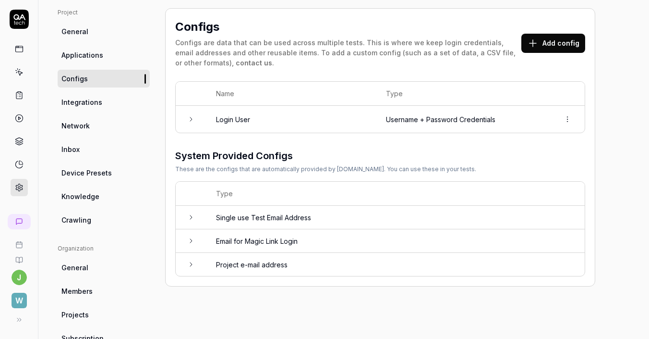
click at [300, 121] on td "Login User" at bounding box center [292, 119] width 170 height 27
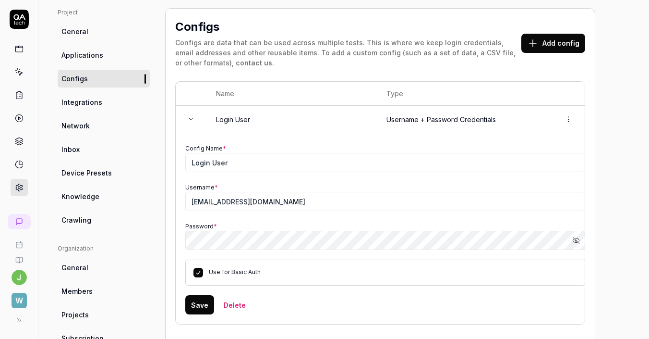
click at [198, 270] on button "Use for Basic Auth" at bounding box center [199, 273] width 10 height 10
click at [202, 302] on button "Save" at bounding box center [199, 304] width 29 height 19
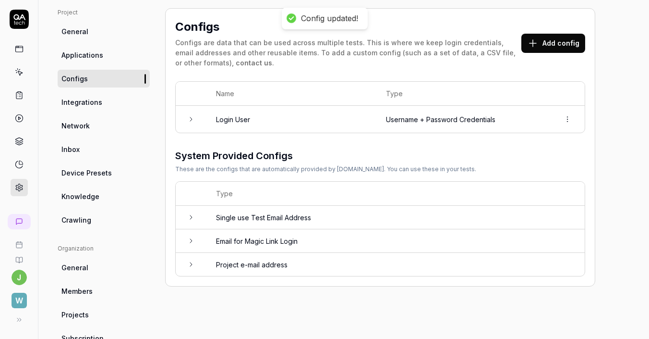
scroll to position [0, 0]
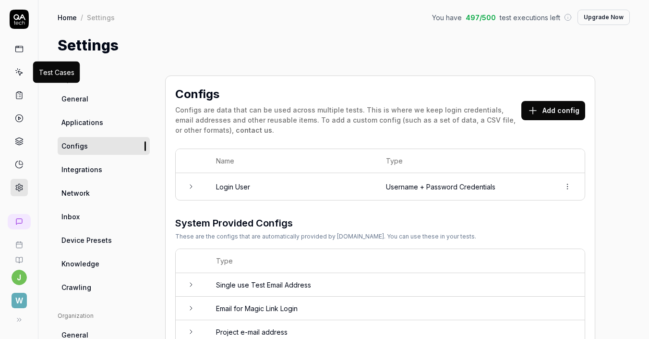
click at [23, 73] on icon at bounding box center [19, 72] width 9 height 9
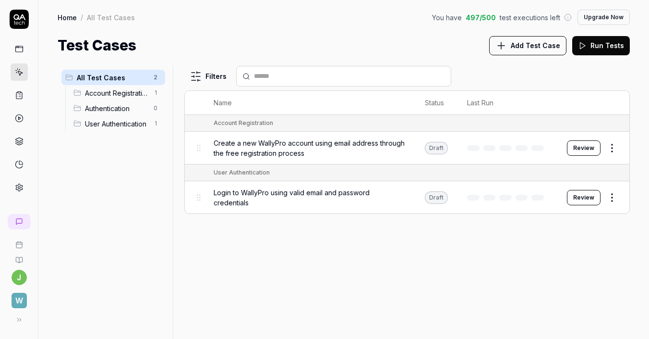
click at [578, 147] on button "Review" at bounding box center [584, 147] width 34 height 15
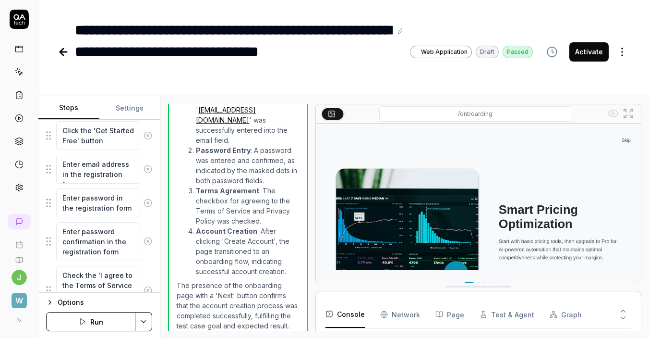
scroll to position [86, 0]
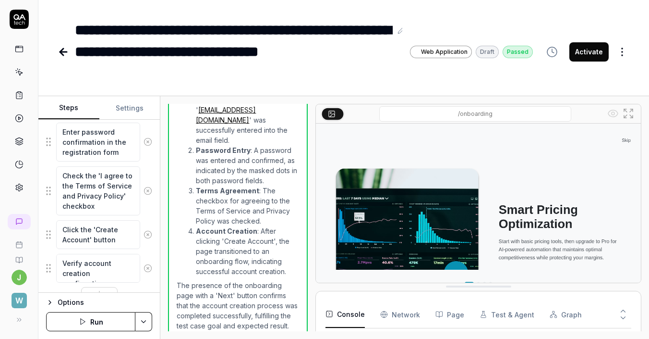
scroll to position [299, 0]
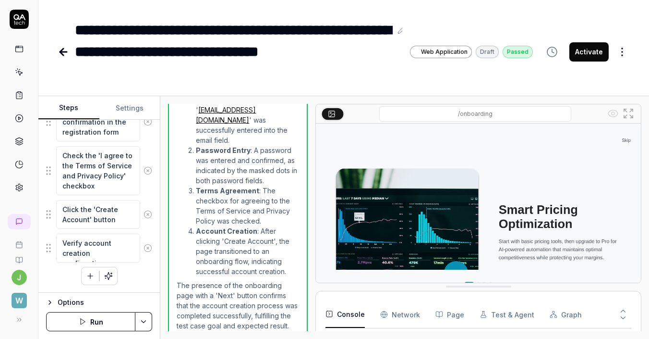
click at [83, 305] on div "Options" at bounding box center [105, 302] width 95 height 12
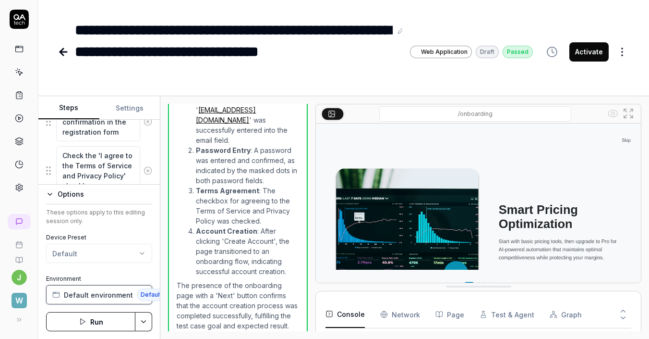
click at [108, 292] on span "Default environment" at bounding box center [98, 295] width 69 height 10
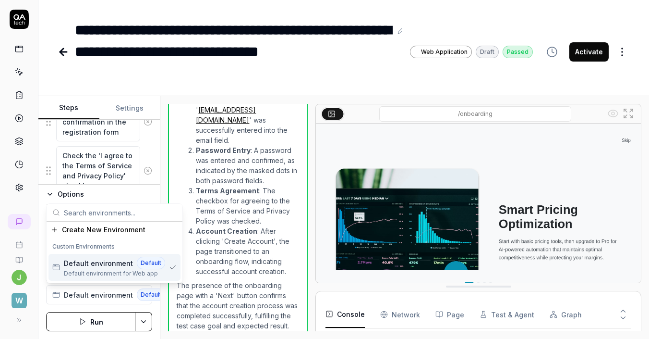
click at [103, 275] on span "Default environment for Web app" at bounding box center [114, 273] width 101 height 9
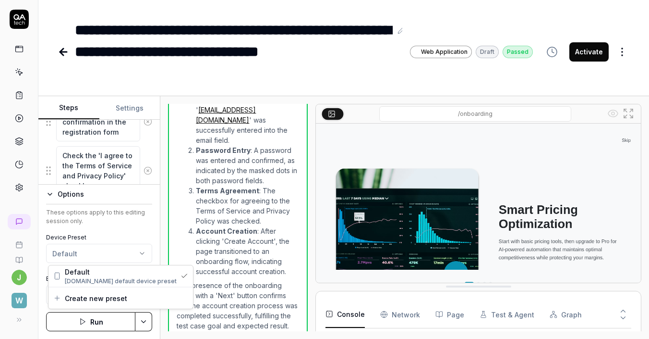
click at [98, 255] on html "**********" at bounding box center [324, 169] width 649 height 339
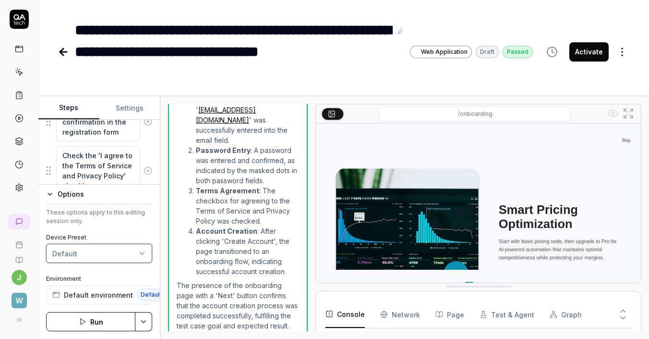
click at [98, 255] on html "**********" at bounding box center [324, 169] width 649 height 339
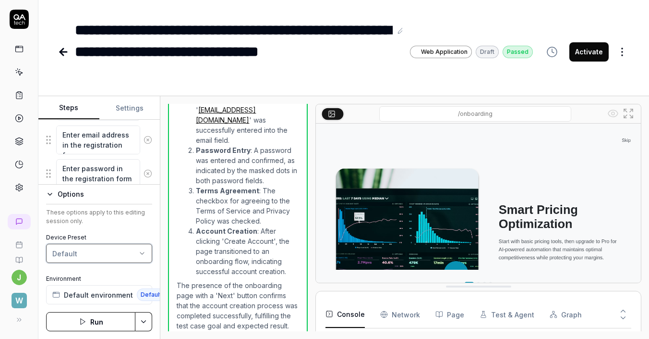
scroll to position [87, 0]
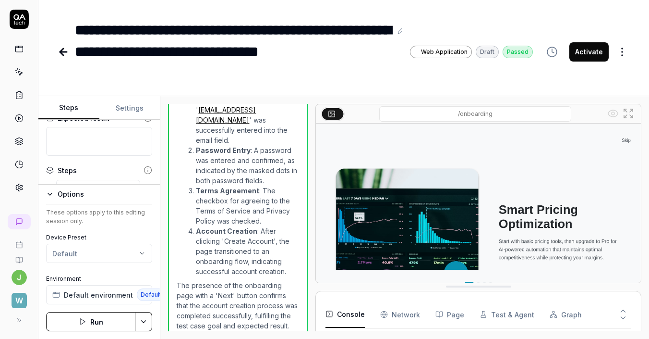
click at [76, 199] on div "Options" at bounding box center [105, 194] width 95 height 12
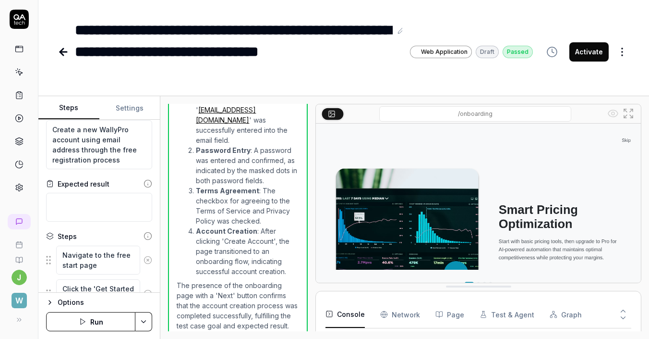
scroll to position [0, 0]
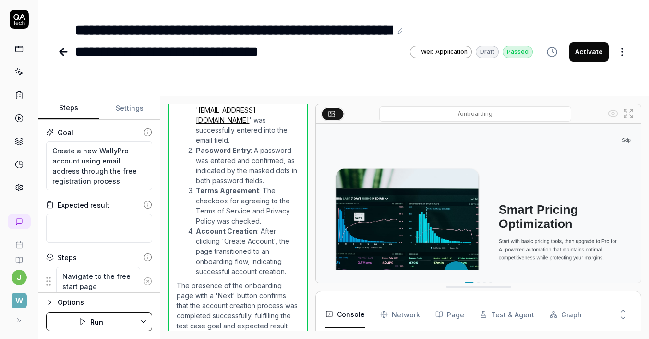
click at [120, 106] on button "Settings" at bounding box center [129, 108] width 61 height 23
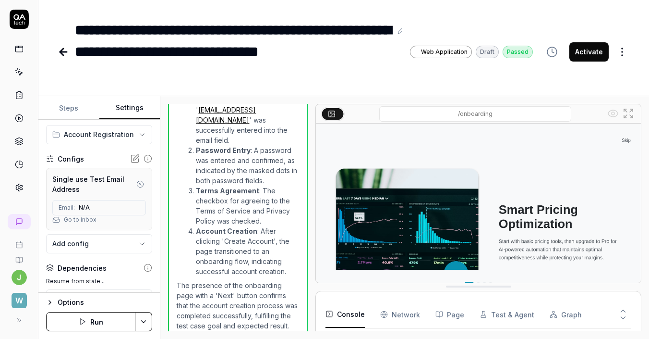
scroll to position [66, 0]
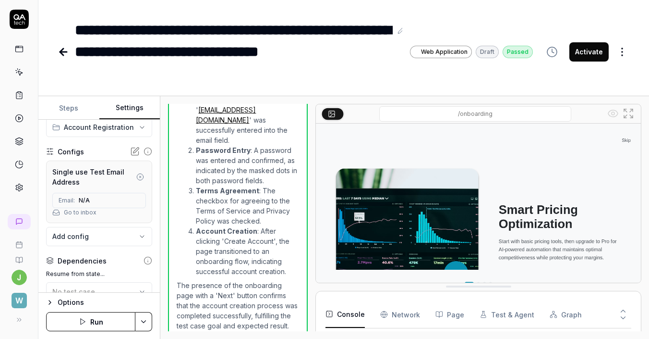
click at [131, 151] on icon at bounding box center [135, 151] width 10 height 10
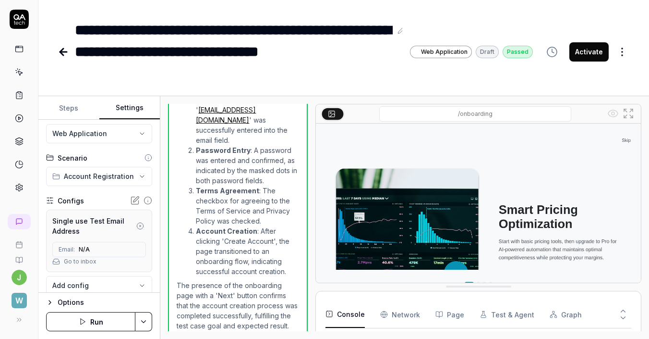
scroll to position [3, 0]
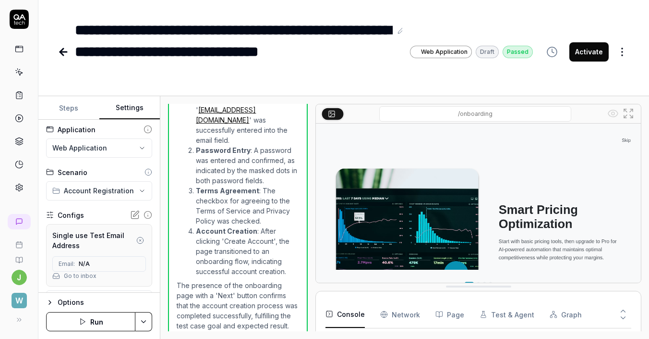
click at [86, 221] on div "**********" at bounding box center [99, 259] width 106 height 99
click at [82, 232] on div "Single use Test Email Address" at bounding box center [93, 240] width 82 height 20
click at [140, 236] on icon "button" at bounding box center [140, 240] width 8 height 8
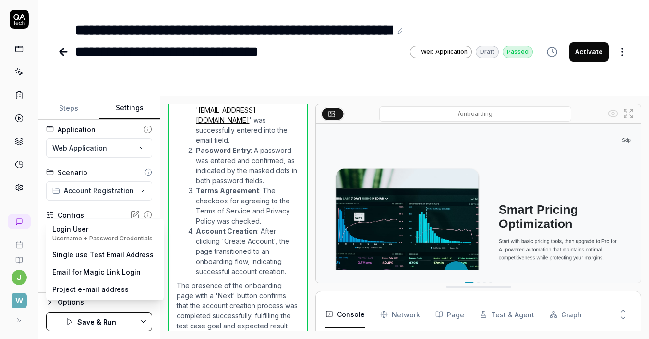
click at [94, 233] on body "**********" at bounding box center [324, 169] width 649 height 339
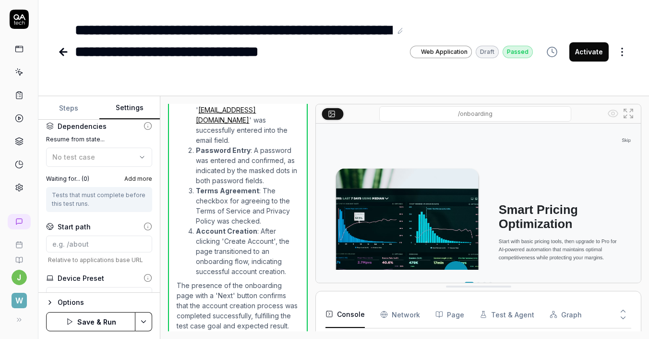
scroll to position [278, 0]
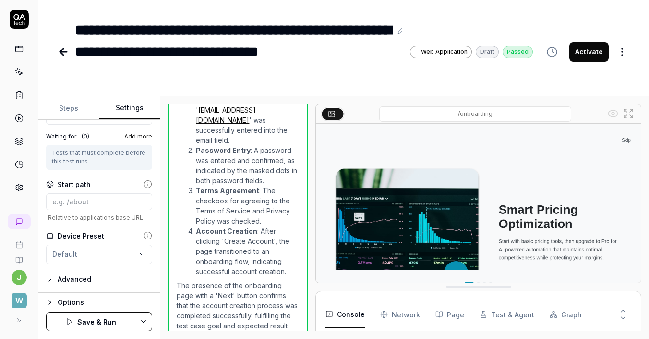
click at [114, 323] on button "Save & Run" at bounding box center [90, 321] width 89 height 19
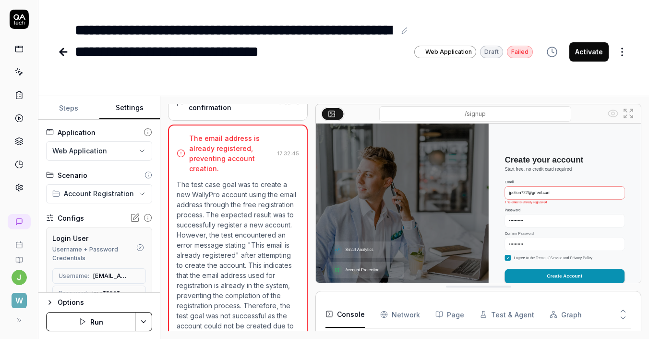
click at [62, 55] on icon at bounding box center [61, 52] width 3 height 7
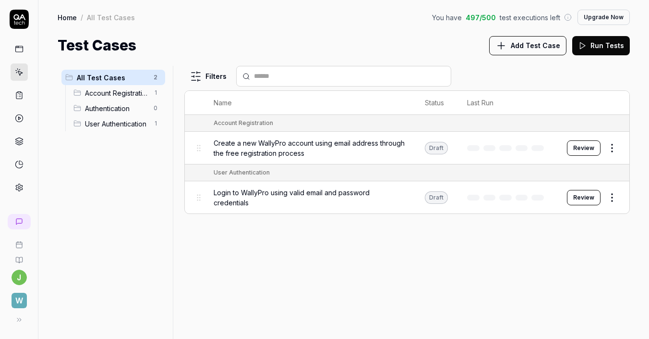
click at [17, 71] on icon at bounding box center [19, 72] width 9 height 9
click at [21, 50] on icon at bounding box center [19, 49] width 9 height 9
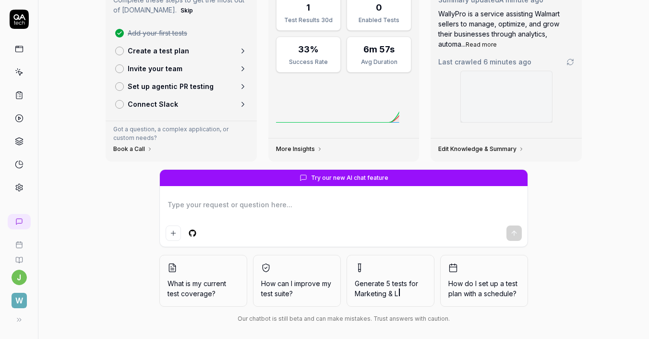
scroll to position [85, 0]
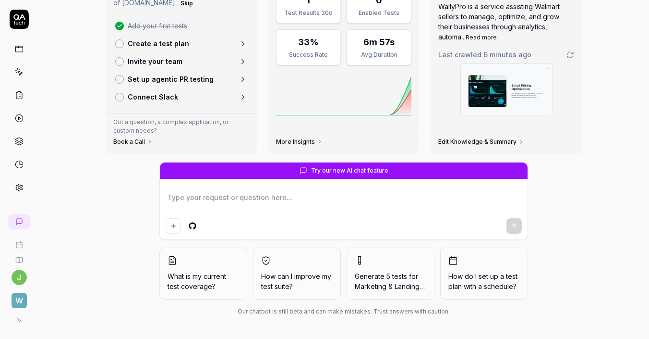
click at [212, 195] on textarea at bounding box center [344, 202] width 356 height 24
click at [165, 42] on p "Create a test plan" at bounding box center [158, 43] width 61 height 10
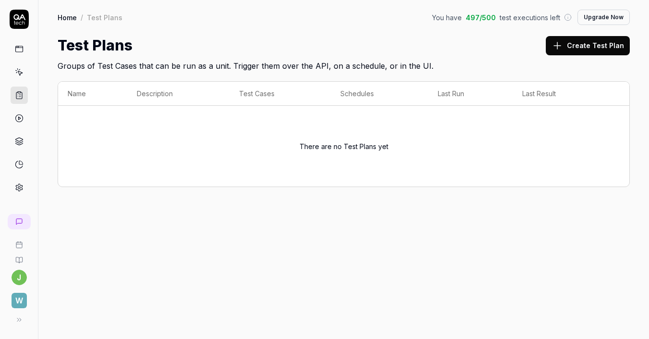
click at [19, 73] on icon at bounding box center [19, 72] width 9 height 9
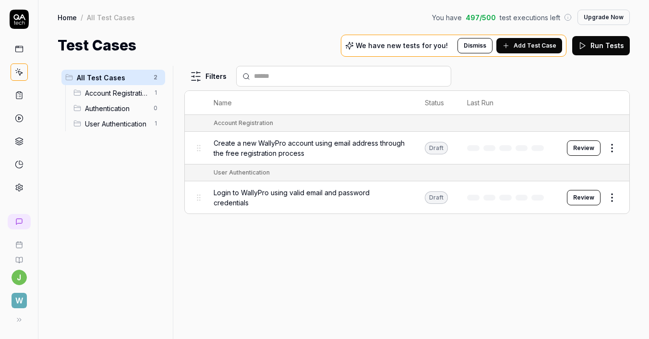
click at [519, 46] on span "Add Test Case" at bounding box center [535, 45] width 43 height 9
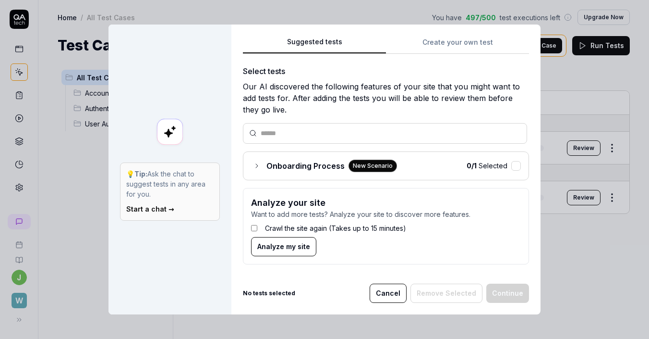
click at [263, 165] on div "Onboarding Process New Scenario" at bounding box center [324, 165] width 146 height 12
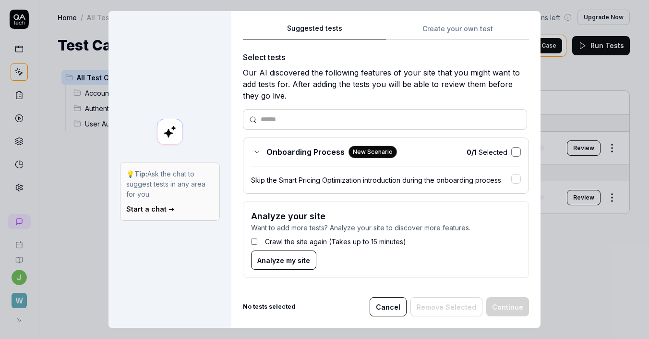
click at [514, 150] on button "button" at bounding box center [517, 152] width 10 height 10
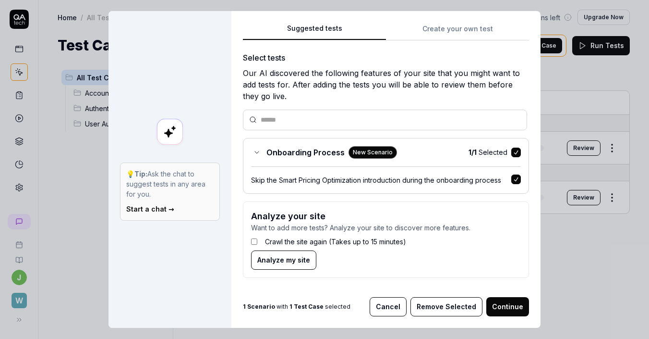
click at [500, 303] on button "Continue" at bounding box center [508, 306] width 43 height 19
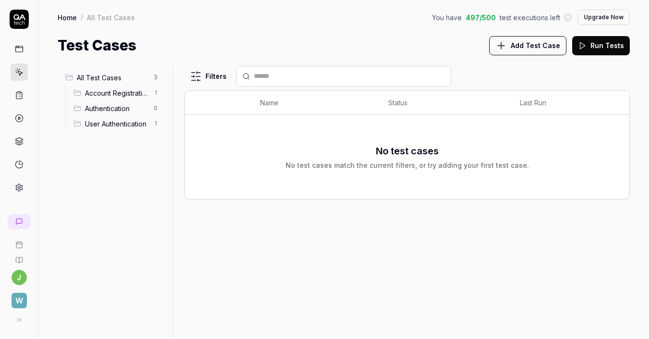
click at [108, 79] on span "All Test Cases" at bounding box center [112, 78] width 71 height 10
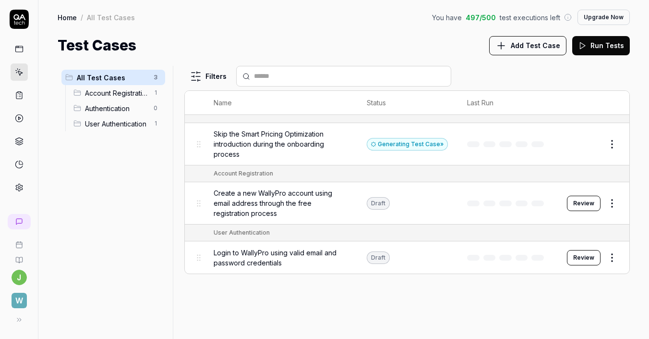
click at [610, 195] on body "j W Home / All Test Cases You have 497 / 500 test executions left Upgrade Now H…" at bounding box center [324, 169] width 649 height 339
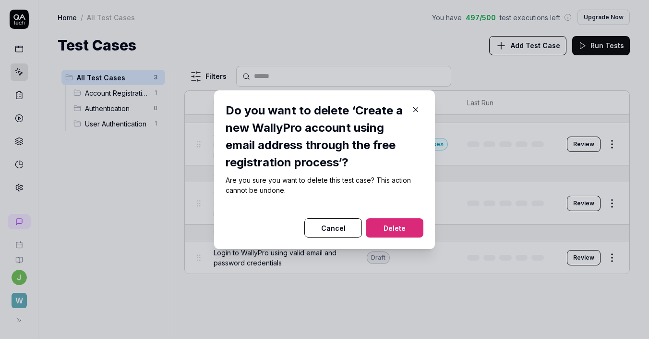
click at [397, 229] on button "Delete" at bounding box center [395, 227] width 58 height 19
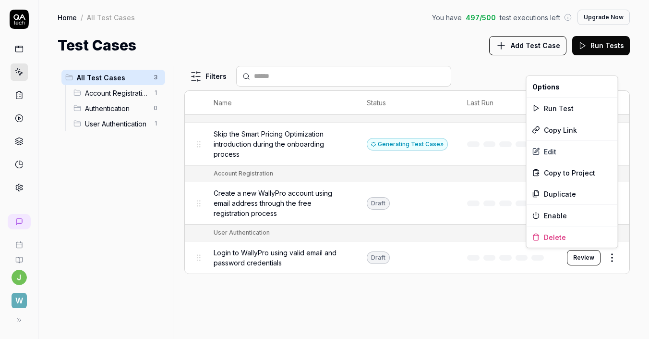
click at [609, 251] on html "Deleted "Create a new WallyPro account using email address through the free reg…" at bounding box center [324, 169] width 649 height 339
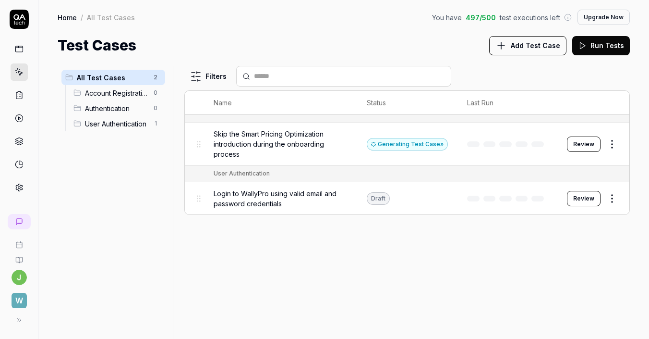
click at [615, 197] on html "j W Home / All Test Cases You have 497 / 500 test executions left Upgrade Now H…" at bounding box center [324, 169] width 649 height 339
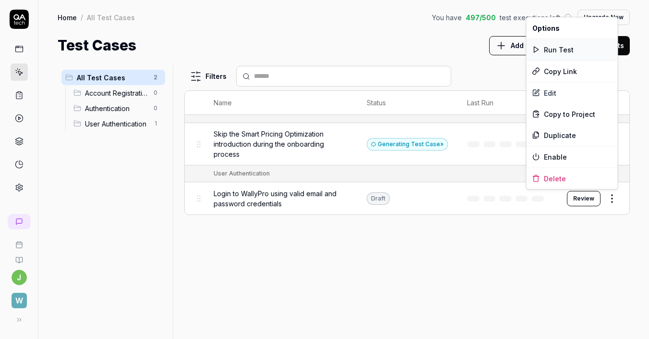
click at [559, 48] on div "Run Test" at bounding box center [572, 49] width 91 height 21
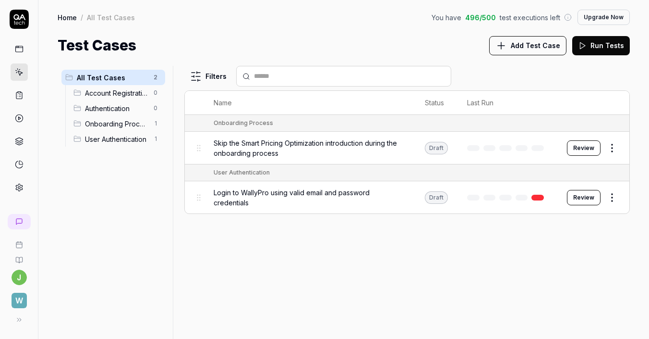
click at [579, 191] on button "Review" at bounding box center [584, 197] width 34 height 15
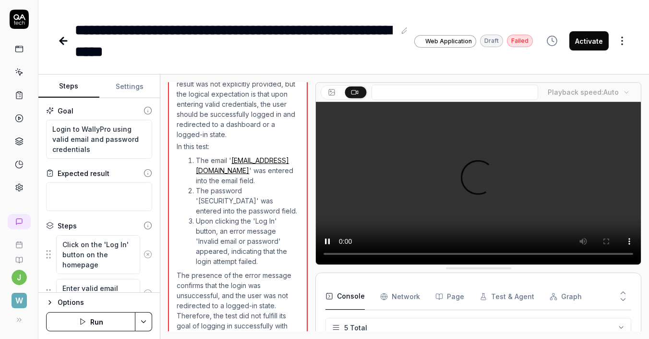
scroll to position [59, 0]
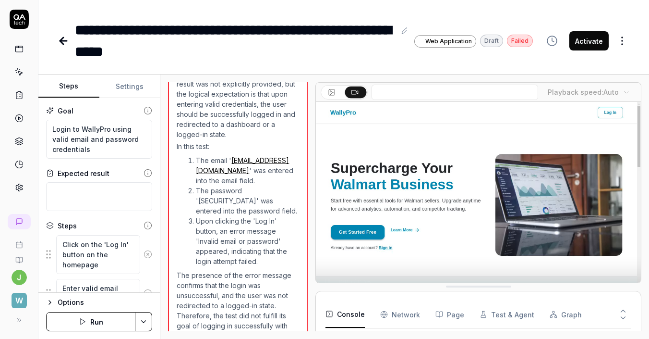
scroll to position [93, 0]
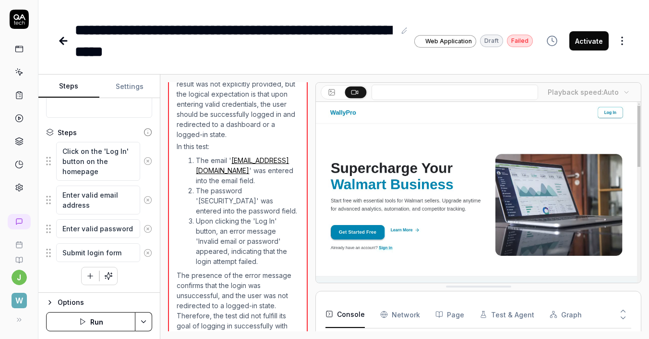
click at [59, 40] on icon at bounding box center [64, 41] width 12 height 12
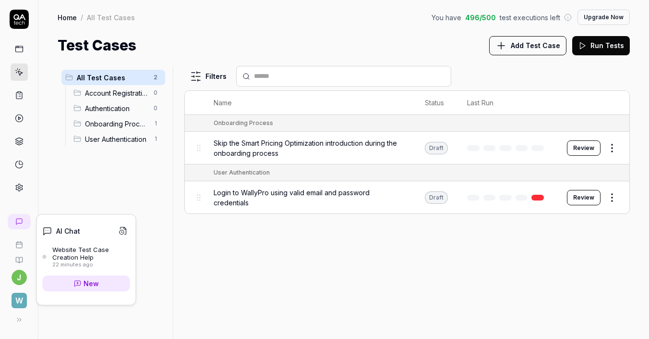
click at [73, 256] on div "Website Test Case Creation Help" at bounding box center [91, 253] width 78 height 16
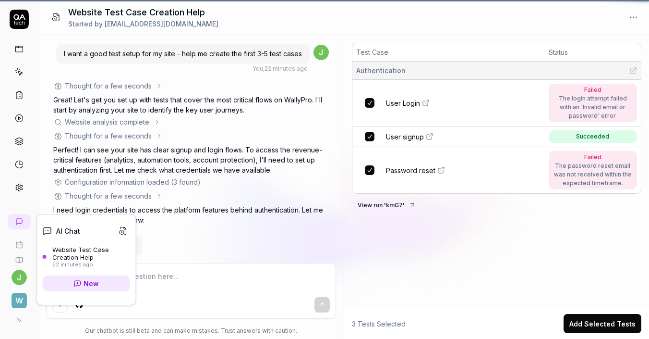
scroll to position [1087, 0]
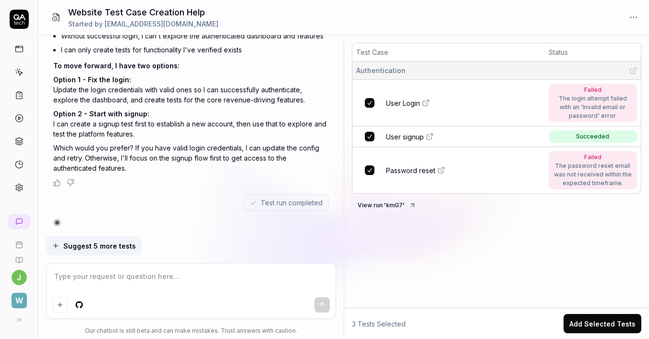
click at [225, 289] on textarea at bounding box center [191, 281] width 278 height 24
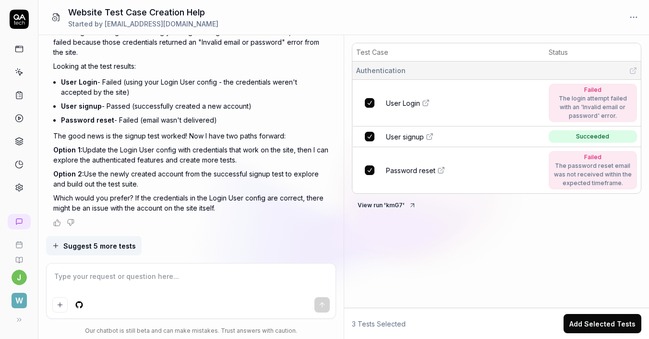
scroll to position [1339, 0]
click at [20, 187] on circle at bounding box center [19, 187] width 2 height 2
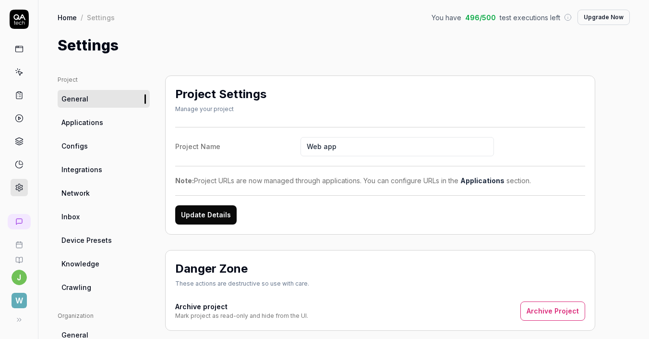
click at [118, 122] on link "Applications" at bounding box center [104, 122] width 92 height 18
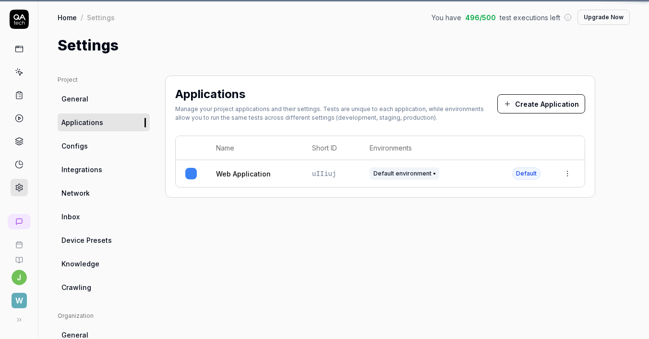
click at [96, 143] on link "Configs" at bounding box center [104, 146] width 92 height 18
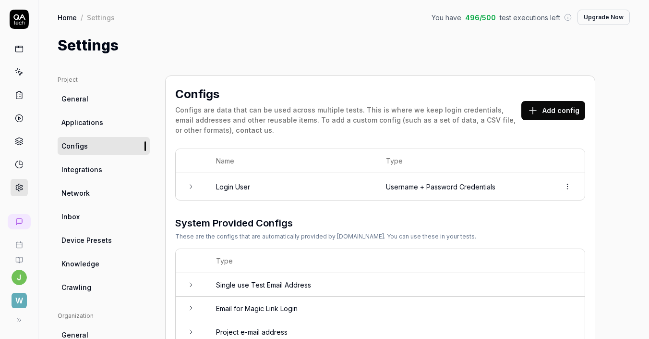
click at [380, 183] on td "Username + Password Credentials" at bounding box center [464, 186] width 174 height 27
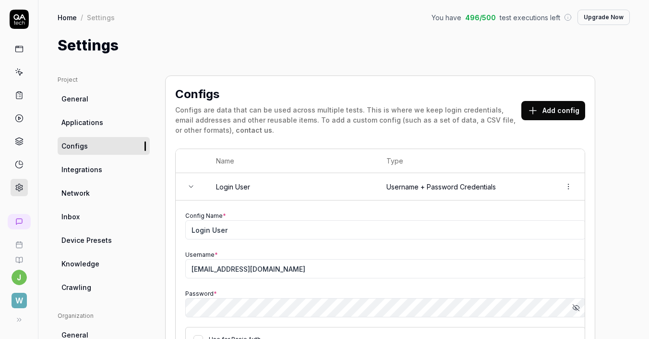
click at [575, 310] on icon "button" at bounding box center [577, 308] width 8 height 8
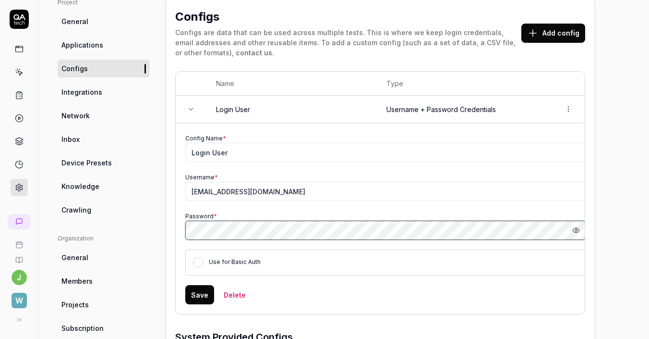
scroll to position [171, 0]
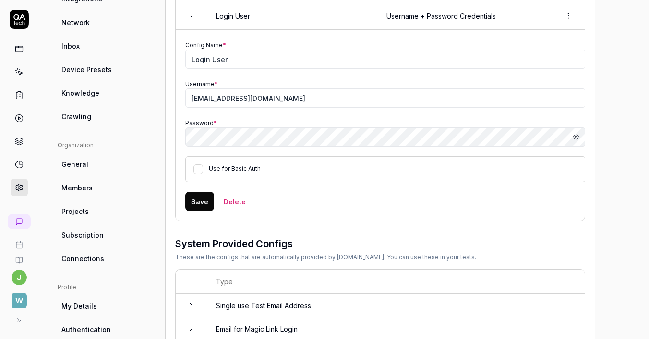
click at [196, 196] on button "Save" at bounding box center [199, 201] width 29 height 19
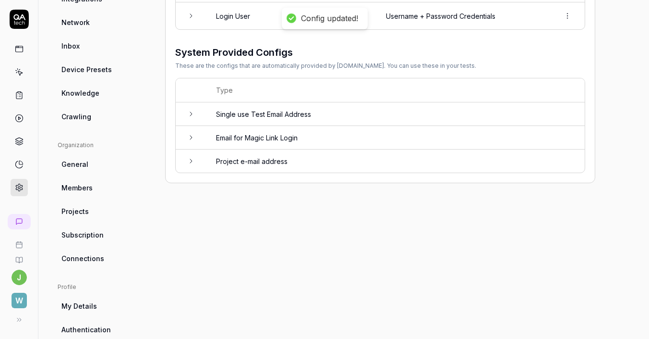
click at [19, 220] on icon at bounding box center [19, 222] width 8 height 8
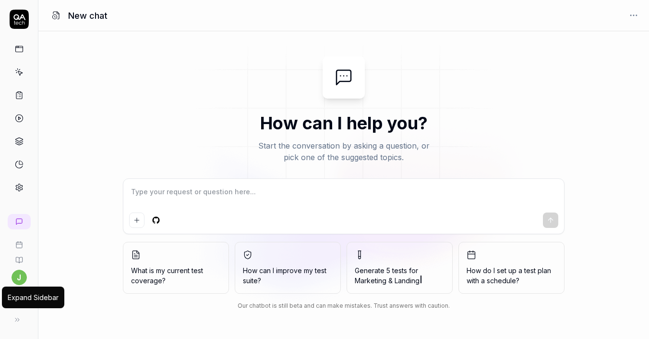
click at [19, 317] on icon at bounding box center [17, 320] width 8 height 8
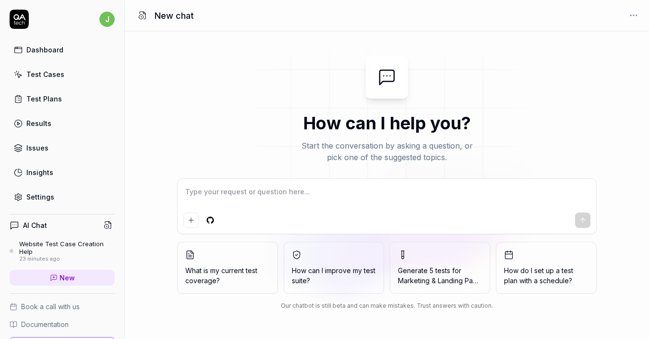
click at [46, 241] on div "Website Test Case Creation Help" at bounding box center [67, 248] width 96 height 16
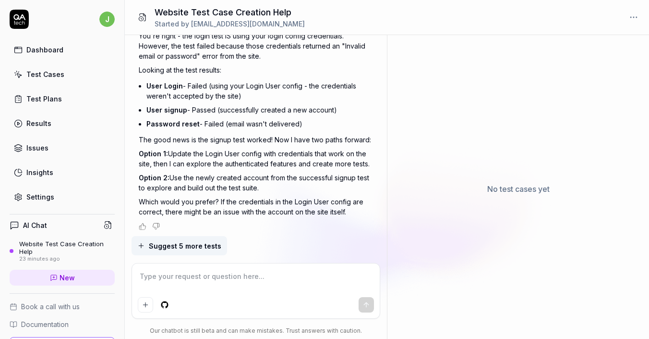
click at [239, 286] on textarea at bounding box center [256, 281] width 237 height 24
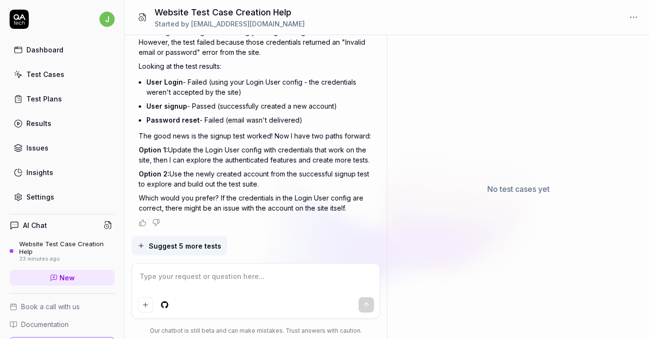
type textarea "*"
type textarea "a"
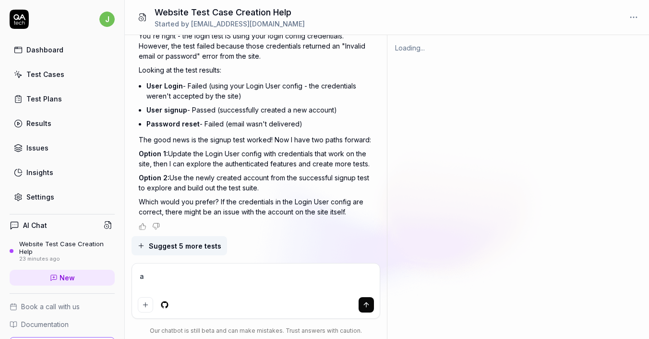
scroll to position [1462, 0]
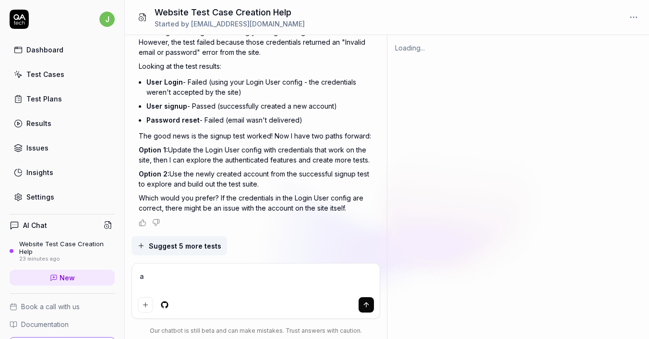
type textarea "*"
type textarea "ah"
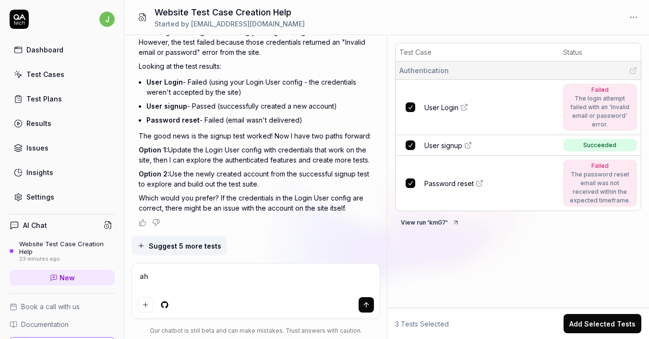
type textarea "*"
type textarea "ah"
type textarea "*"
type textarea "ah l"
type textarea "*"
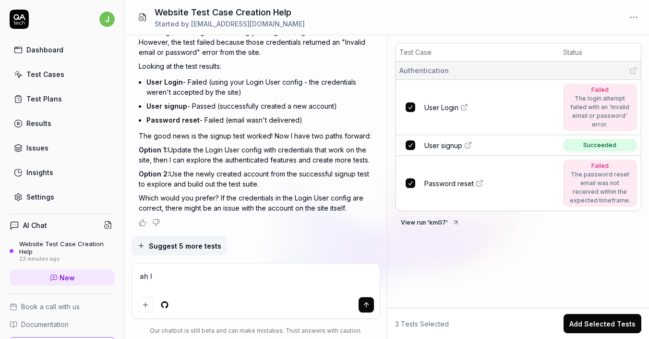
type textarea "ah lo"
type textarea "*"
type textarea "ah l"
type textarea "*"
type textarea "ah"
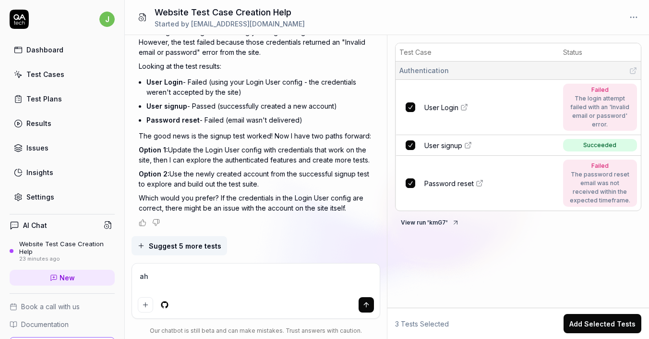
type textarea "*"
type textarea "ah l"
type textarea "*"
type textarea "ah log"
type textarea "*"
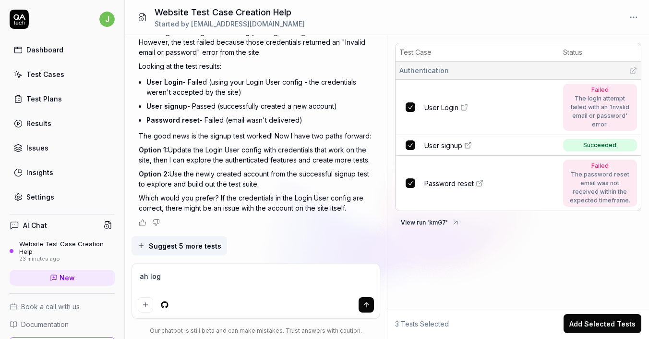
type textarea "ah logi"
type textarea "*"
type textarea "ah login"
type textarea "*"
type textarea "ah login"
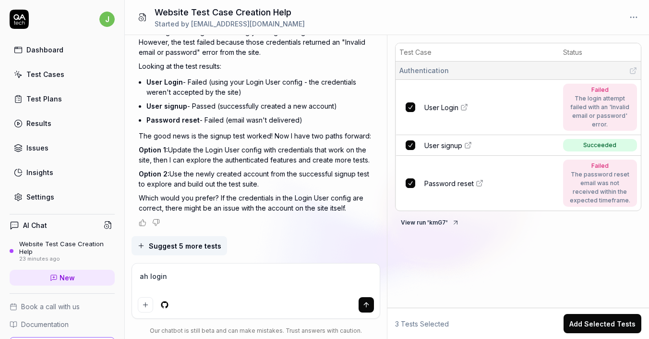
type textarea "*"
type textarea "ah login c"
type textarea "*"
type textarea "ah login co"
type textarea "*"
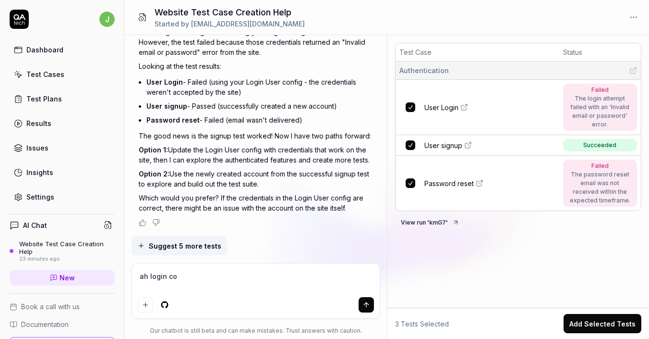
type textarea "ah login con"
type textarea "*"
type textarea "ah login conf"
type textarea "*"
type textarea "ah login confi"
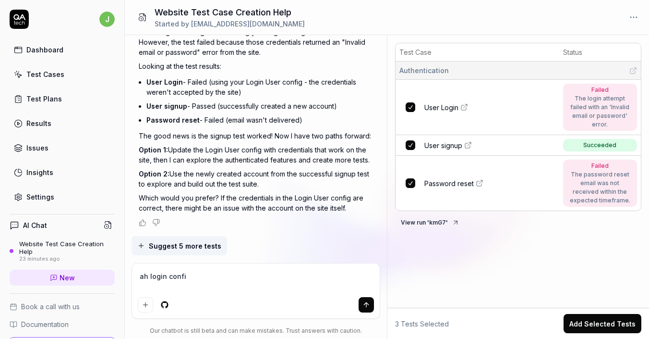
type textarea "*"
type textarea "ah login config"
type textarea "*"
type textarea "ah login config"
type textarea "*"
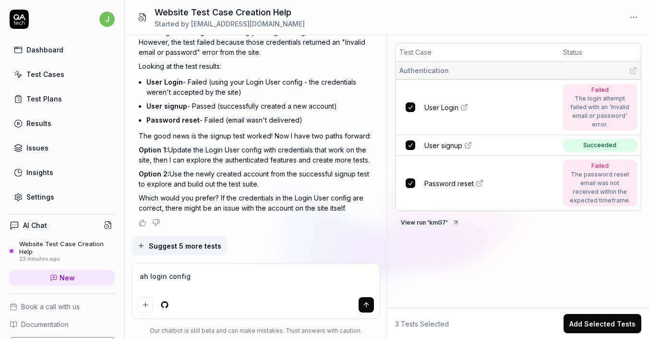
type textarea "ah login config s"
type textarea "*"
type textarea "ah login config sh"
type textarea "*"
type textarea "ah login config shou"
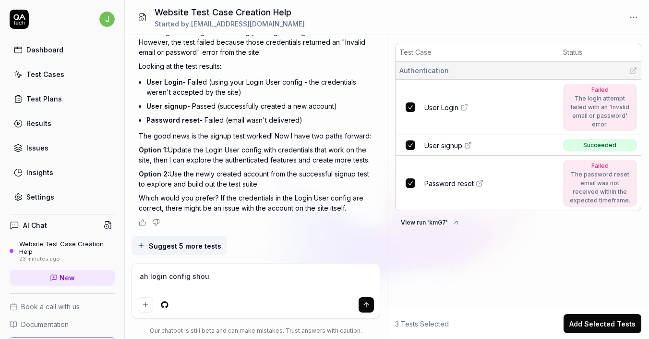
type textarea "*"
type textarea "ah login config should"
type textarea "*"
type textarea "ah login config should"
type textarea "*"
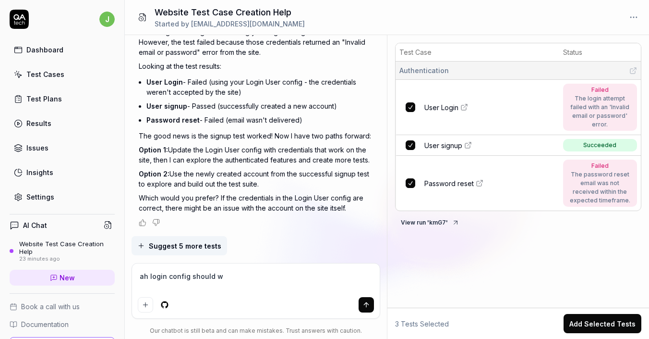
type textarea "ah login config should wo"
type textarea "*"
type textarea "ah login config should work"
type textarea "*"
type textarea "ah login config should work"
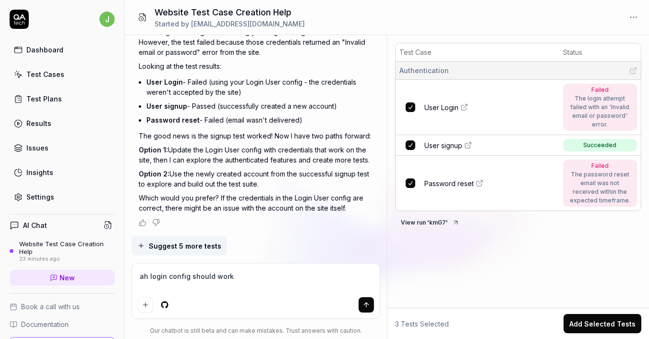
type textarea "*"
type textarea "ah login config should work n"
type textarea "*"
type textarea "ah login config should work no"
type textarea "*"
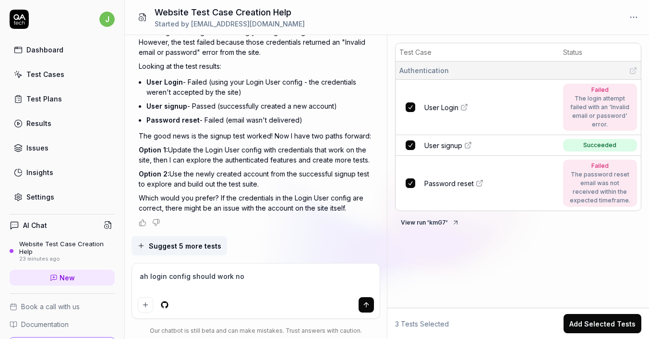
type textarea "ah login config should work now"
type textarea "*"
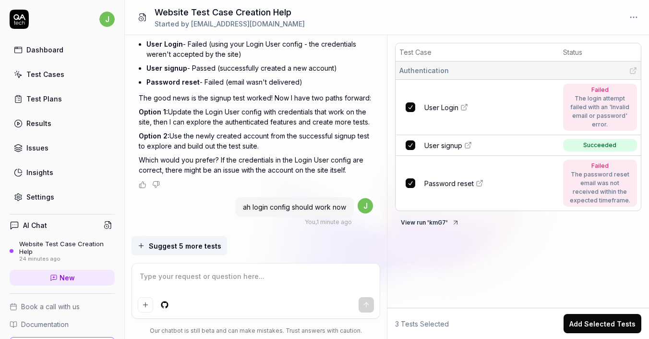
scroll to position [1559, 0]
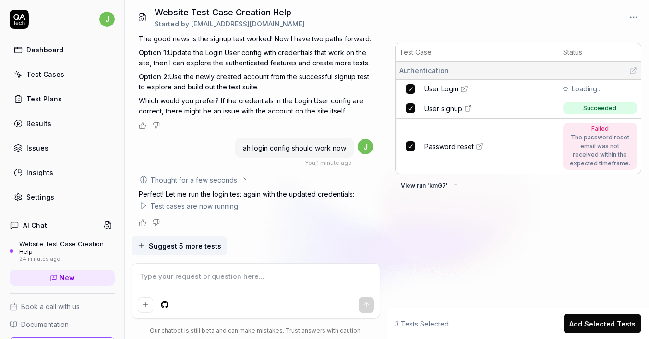
type textarea "*"
